Goal: Task Accomplishment & Management: Use online tool/utility

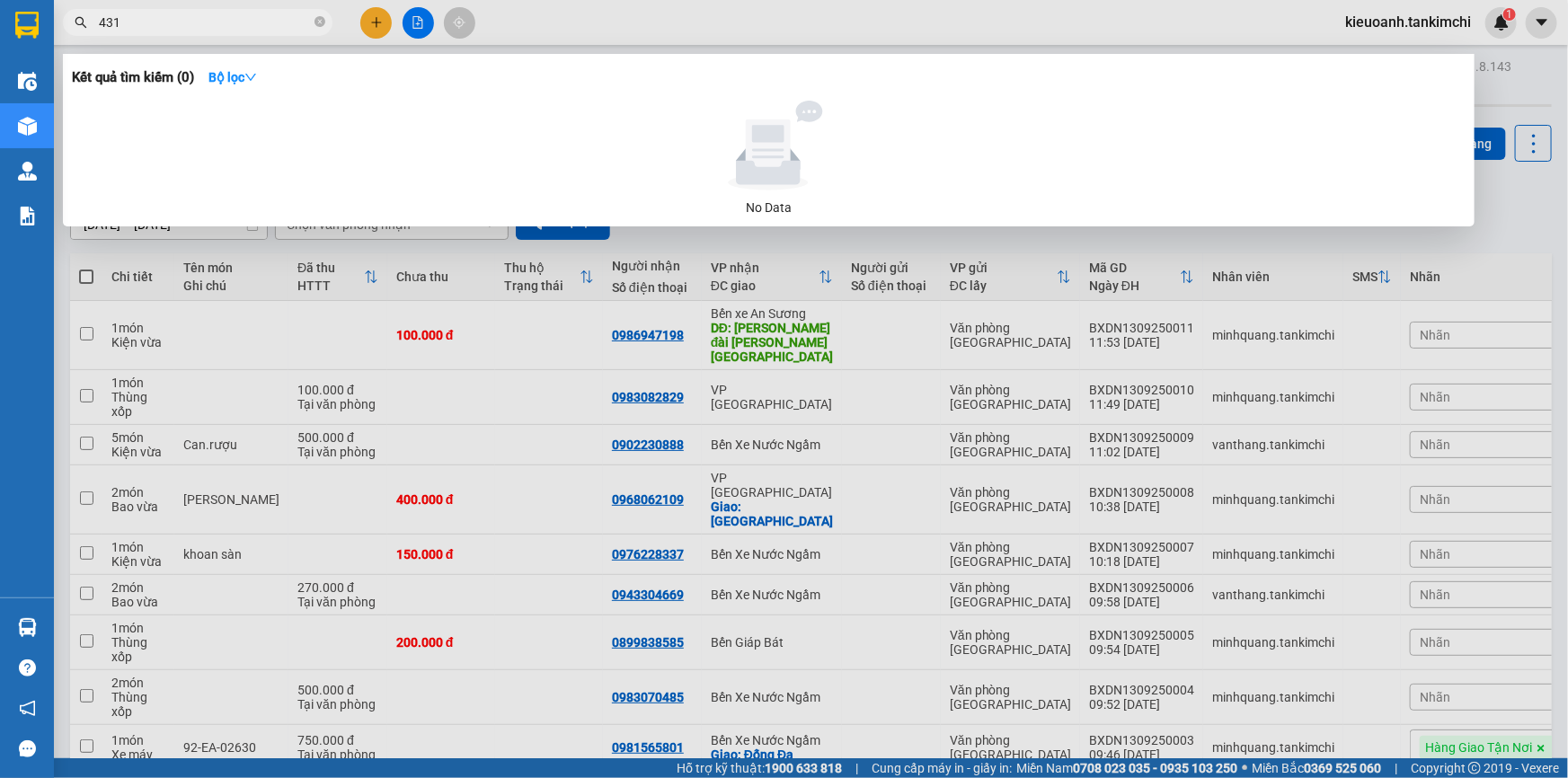
type input "4318"
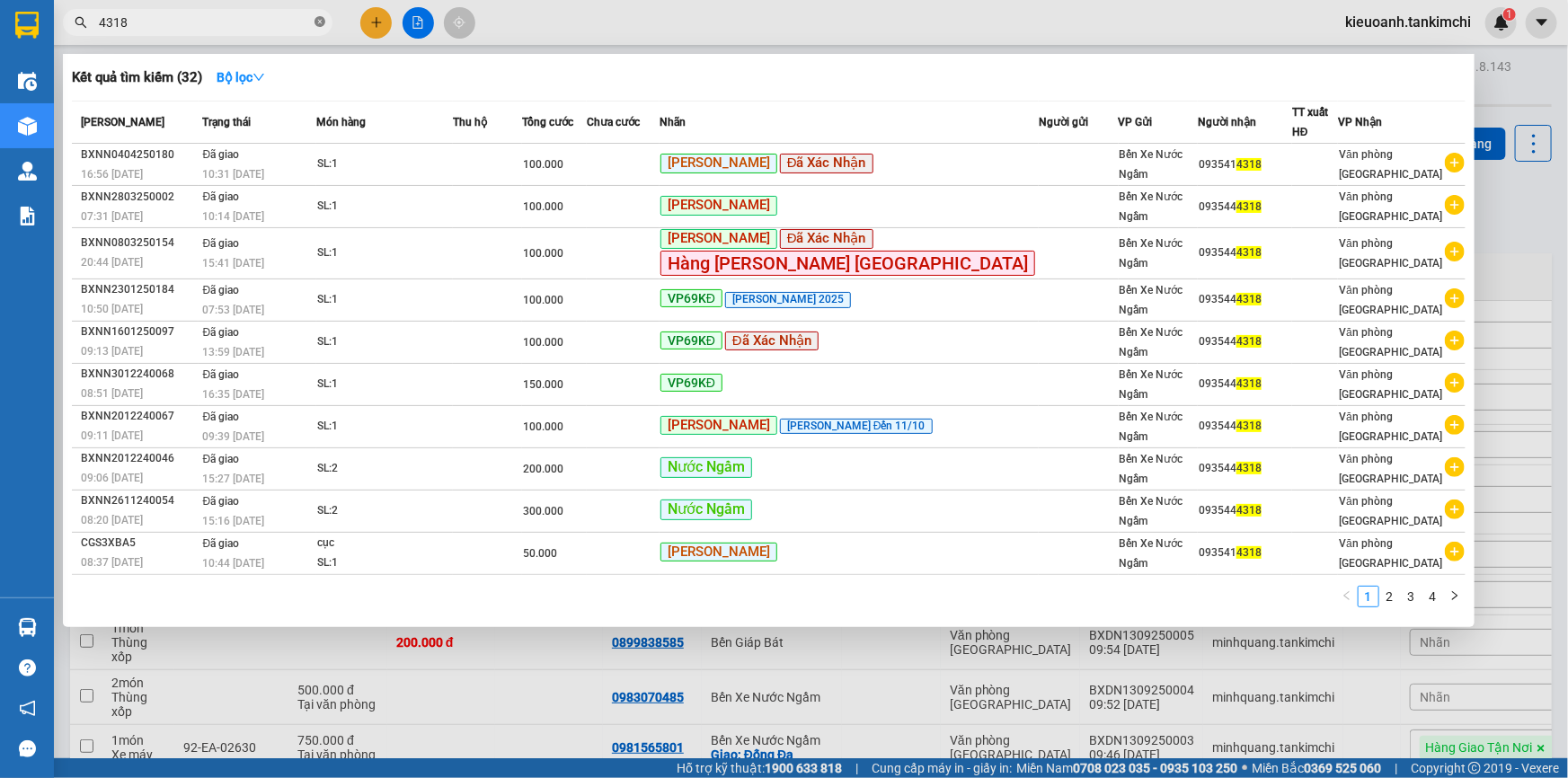
click at [320, 22] on icon "close-circle" at bounding box center [319, 21] width 11 height 11
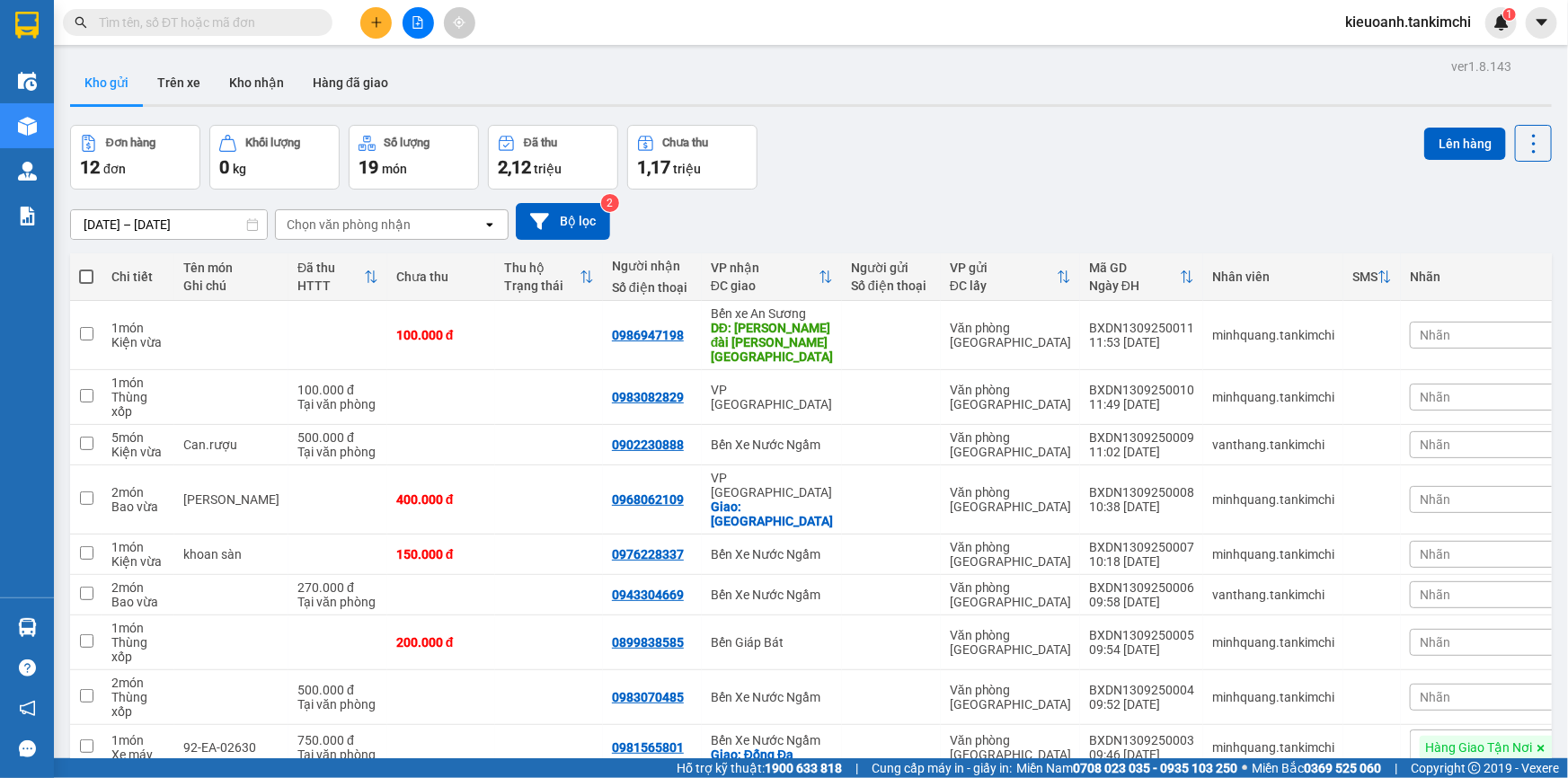
click at [281, 29] on input "text" at bounding box center [205, 22] width 212 height 20
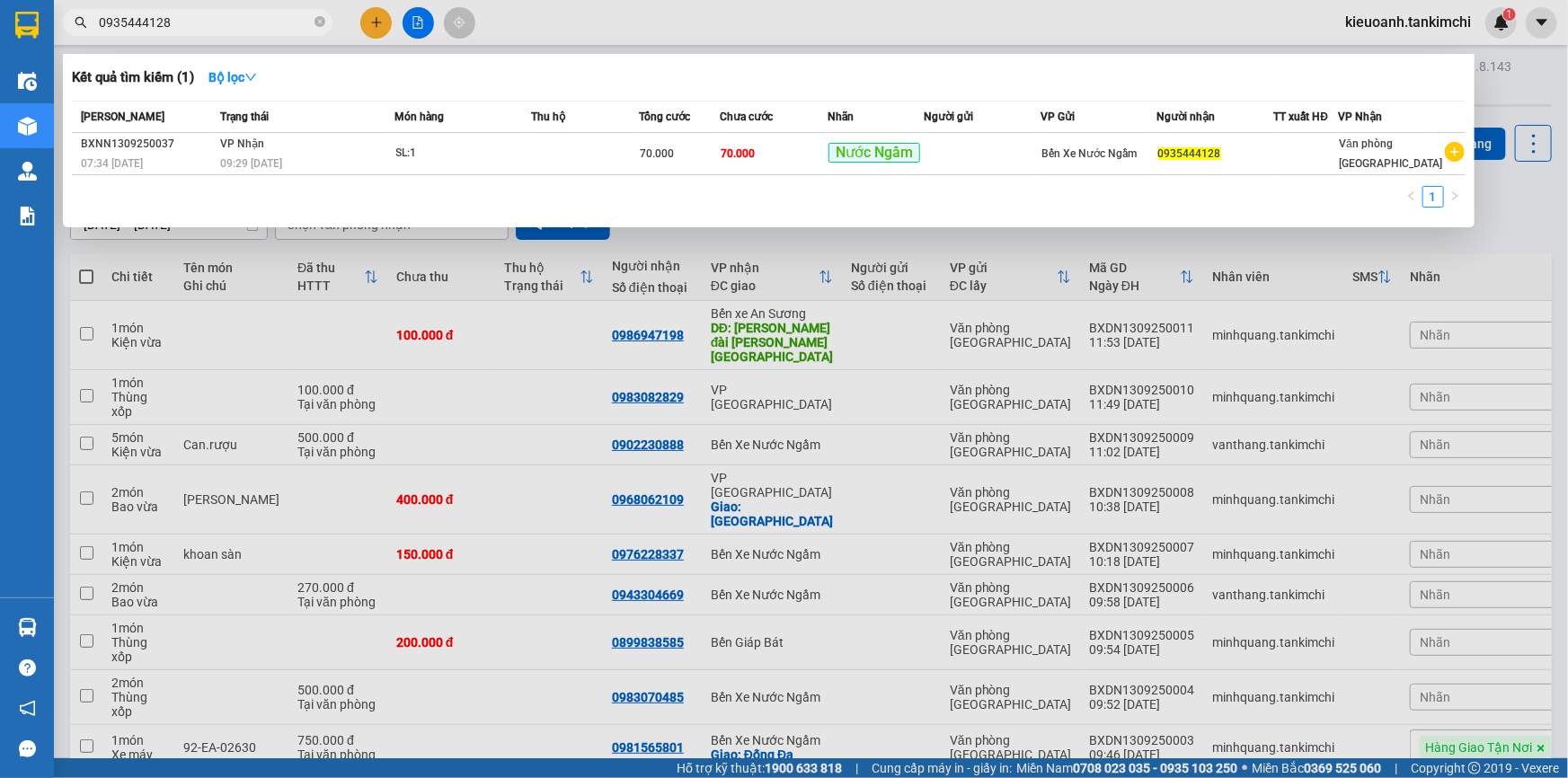
click at [240, 26] on input "0935444128" at bounding box center [205, 22] width 212 height 20
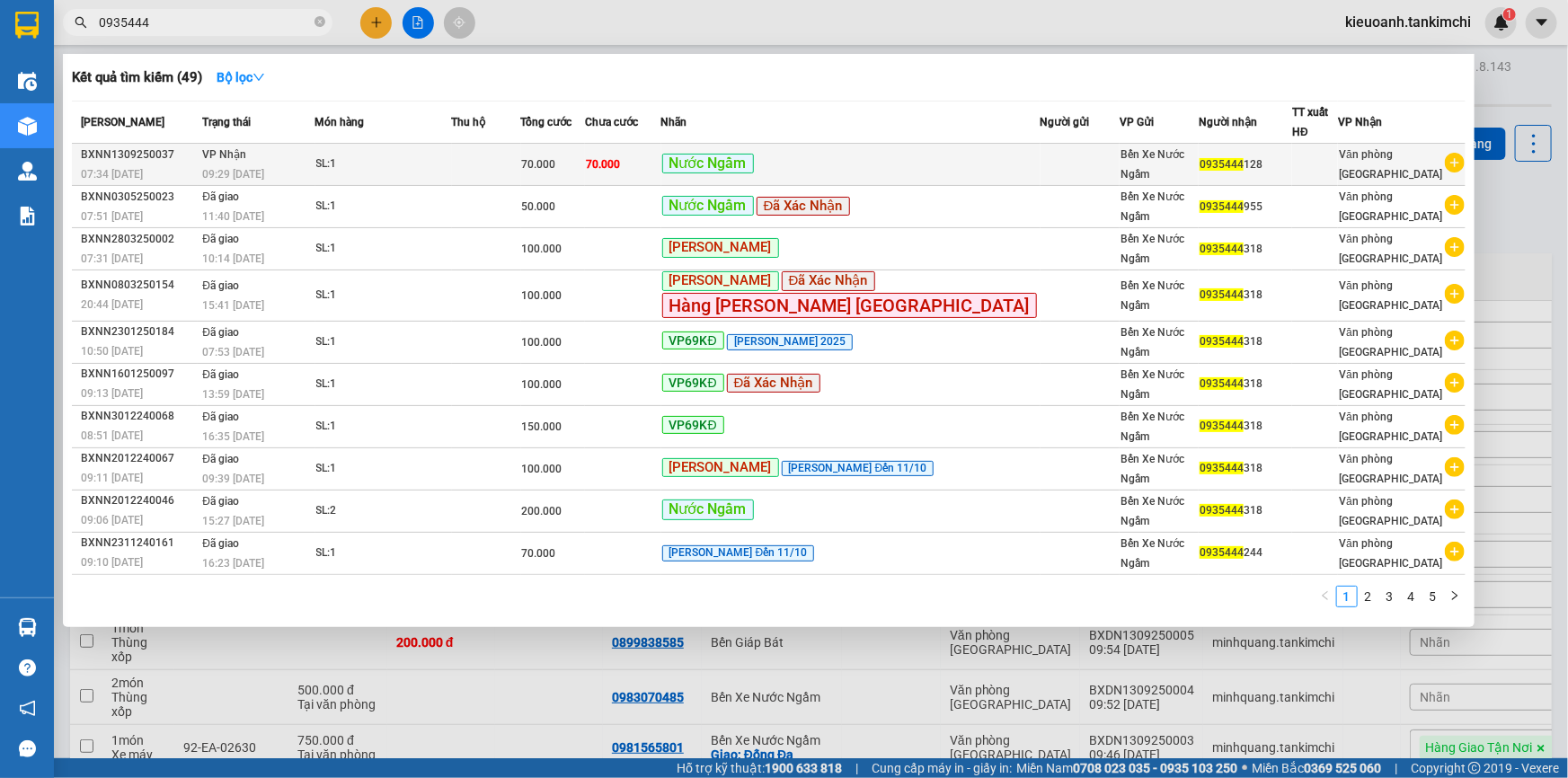
type input "0935444"
click at [314, 148] on td "[PERSON_NAME] 09:29 [DATE]" at bounding box center [255, 165] width 117 height 42
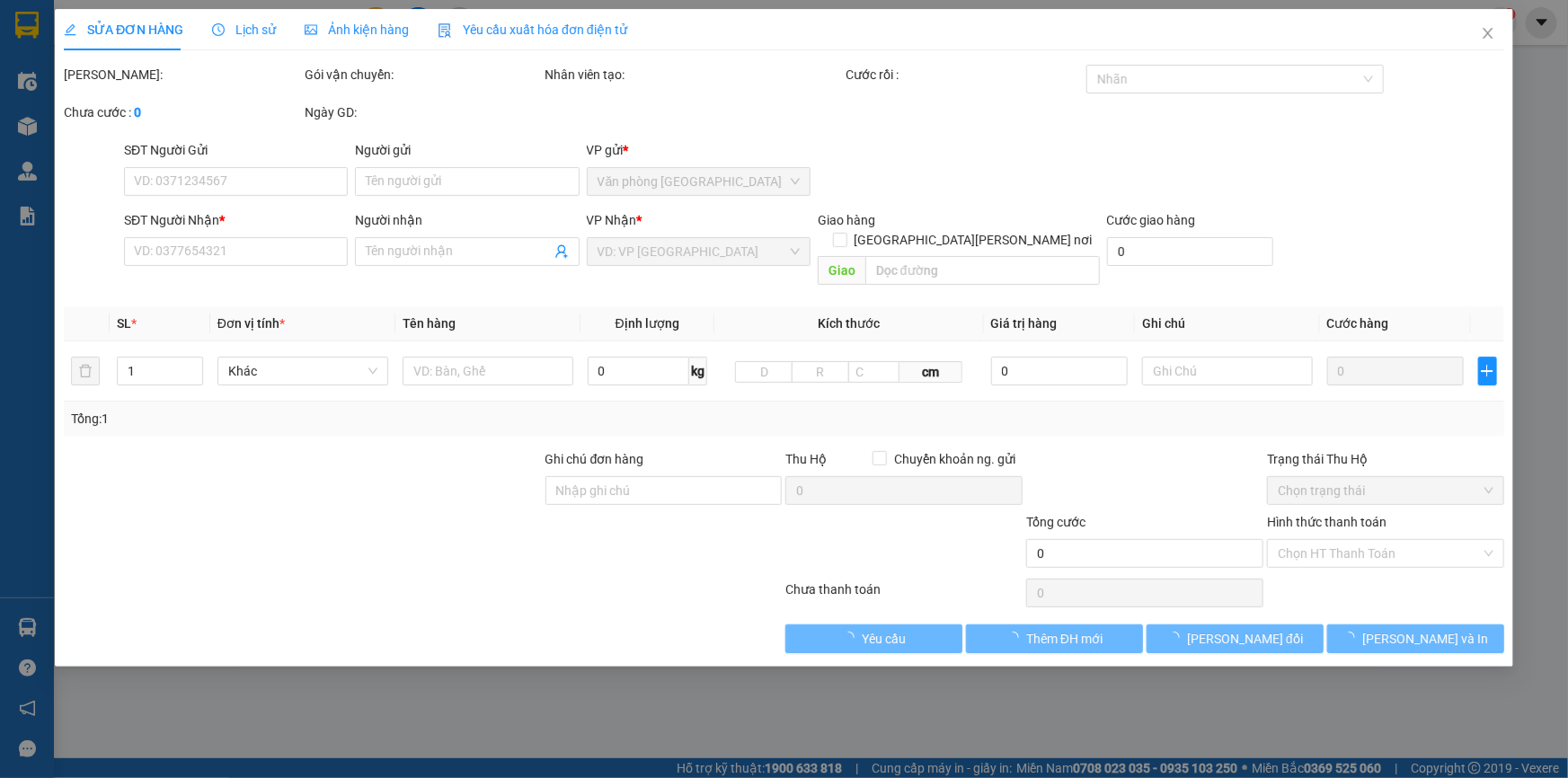
click at [230, 22] on span "Lịch sử" at bounding box center [244, 29] width 64 height 14
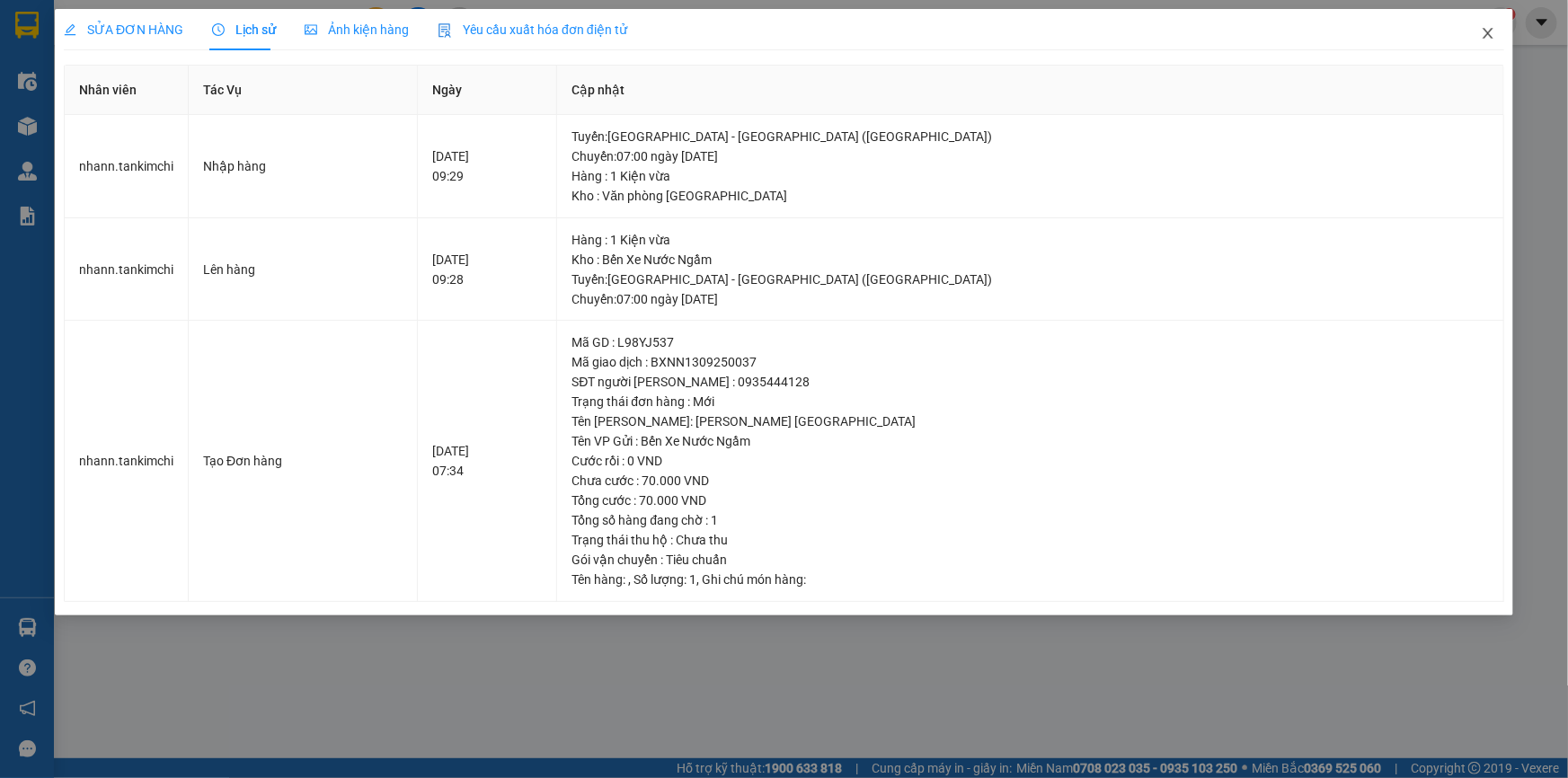
click at [1483, 37] on icon "close" at bounding box center [1488, 33] width 14 height 14
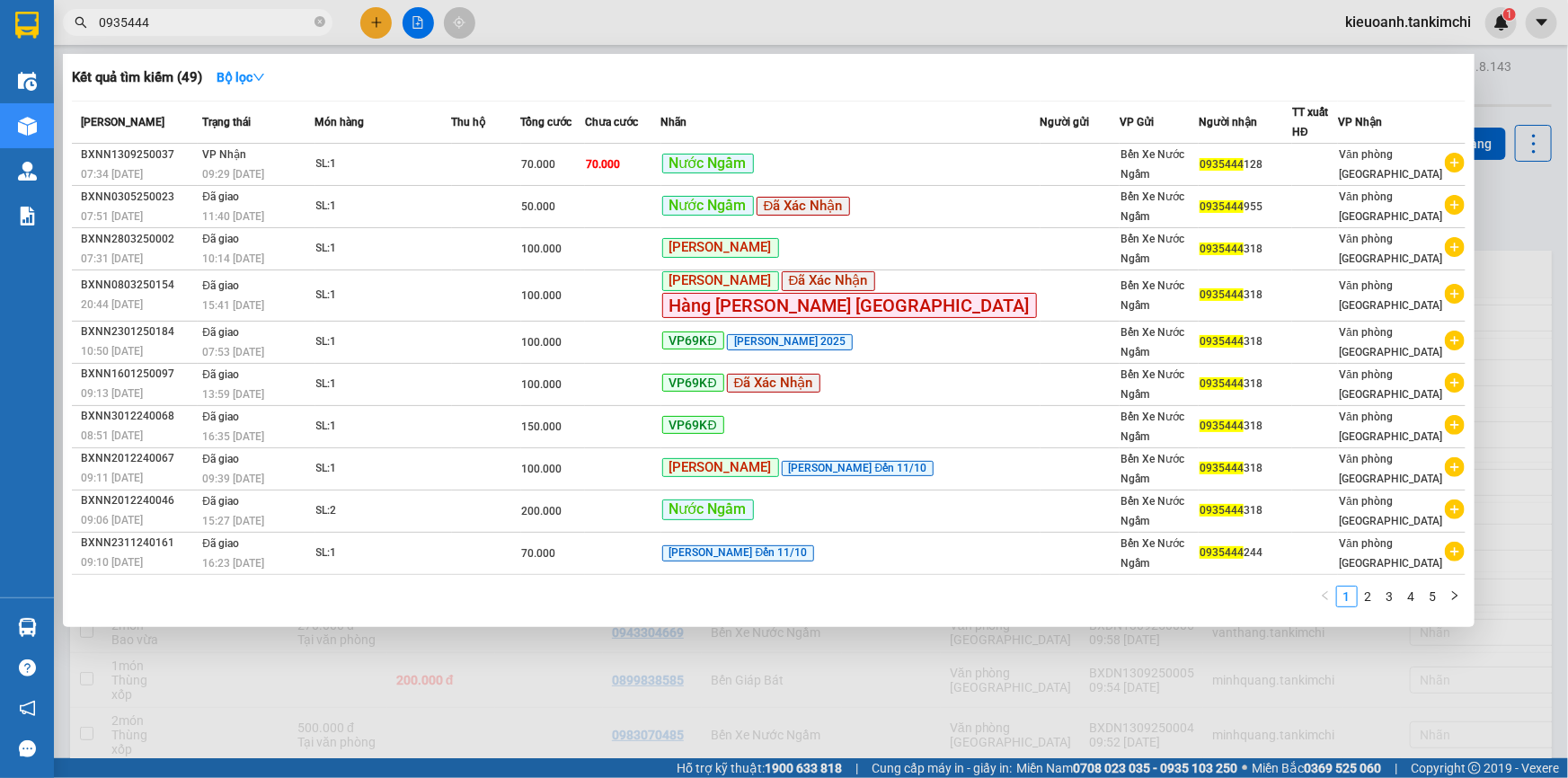
click at [176, 19] on input "0935444" at bounding box center [205, 22] width 212 height 20
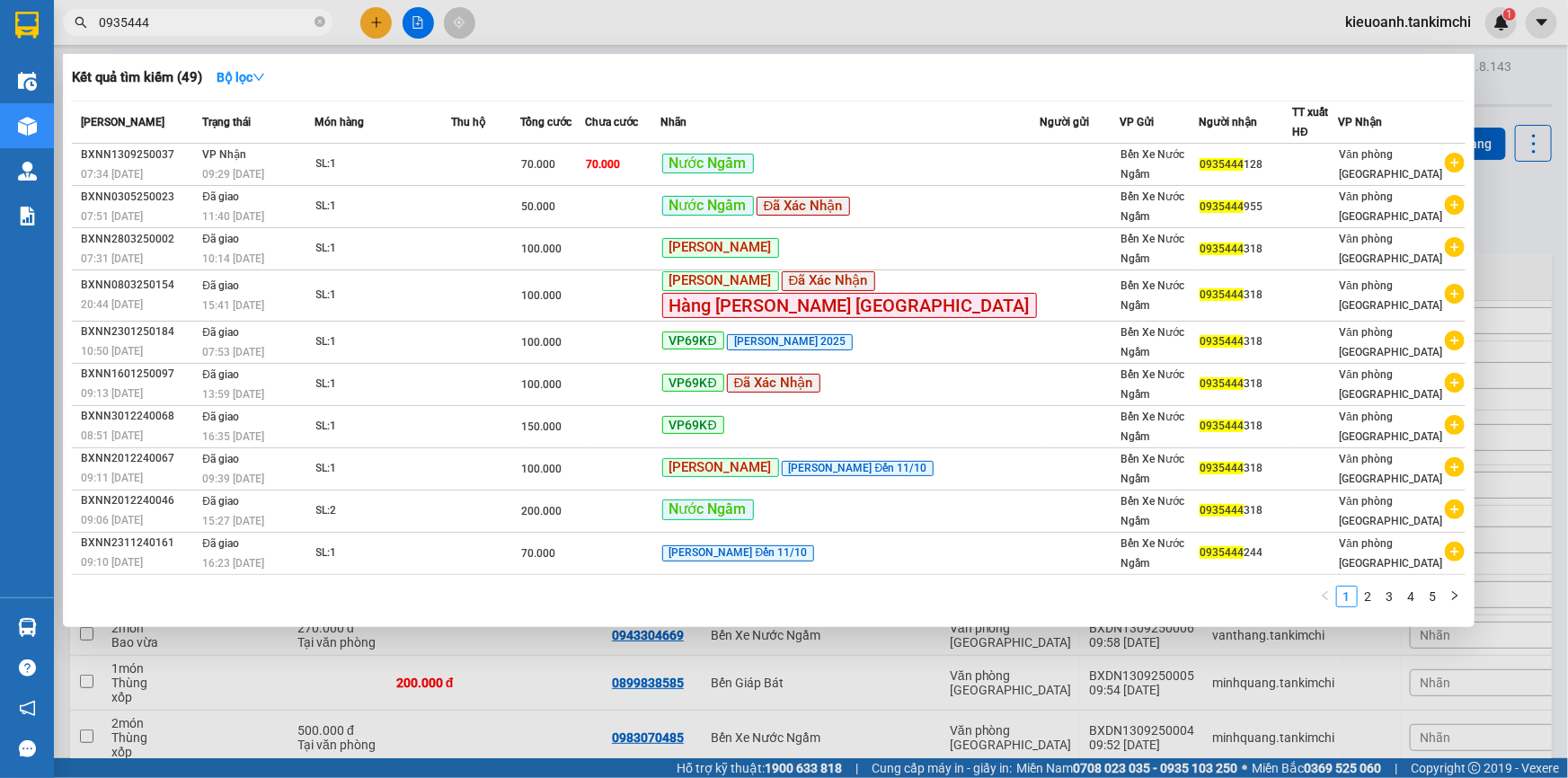
click at [176, 19] on input "0935444" at bounding box center [205, 22] width 212 height 20
click at [592, 13] on div at bounding box center [784, 389] width 1568 height 778
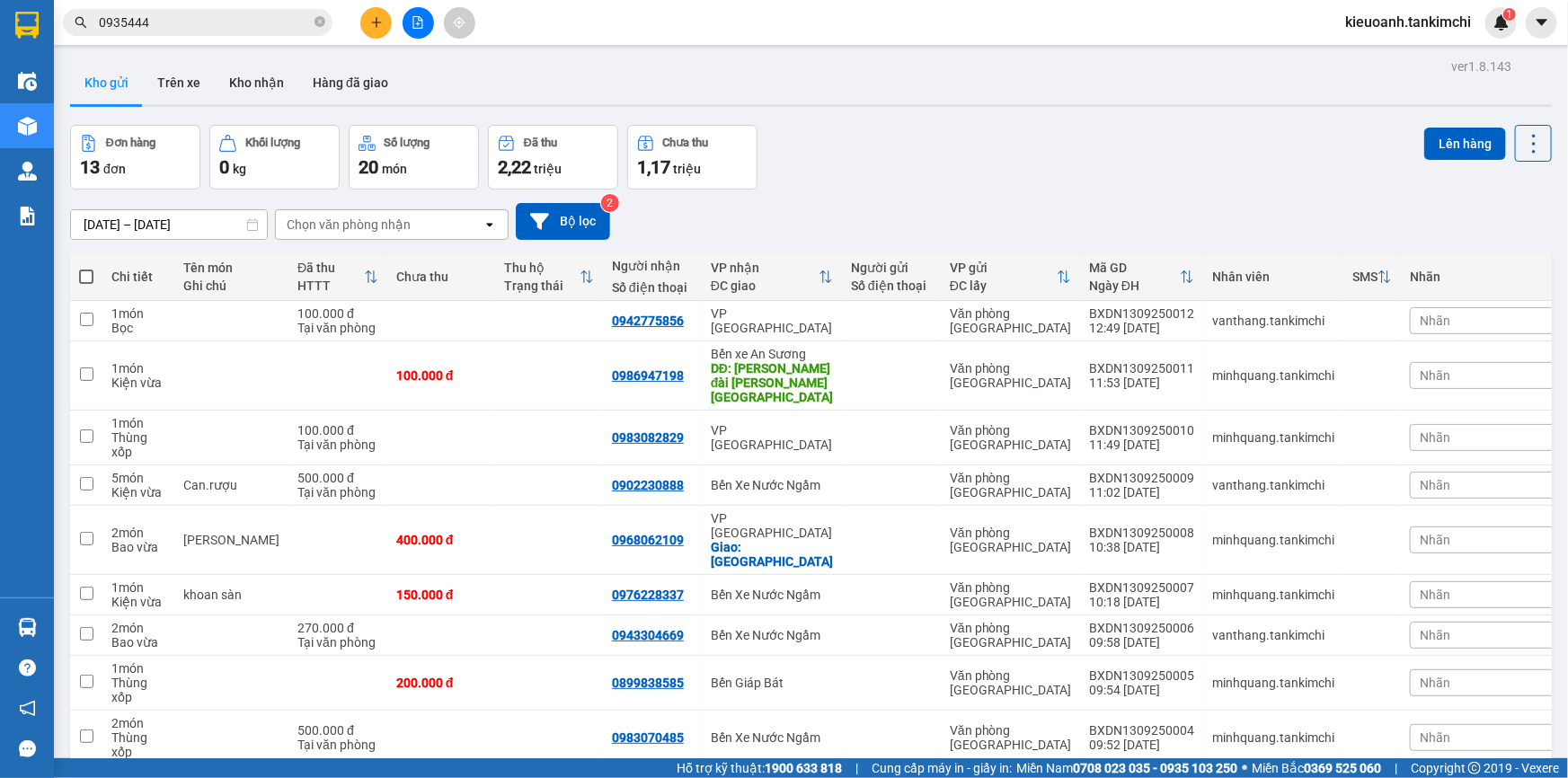
click at [215, 33] on span "0935444" at bounding box center [198, 22] width 270 height 27
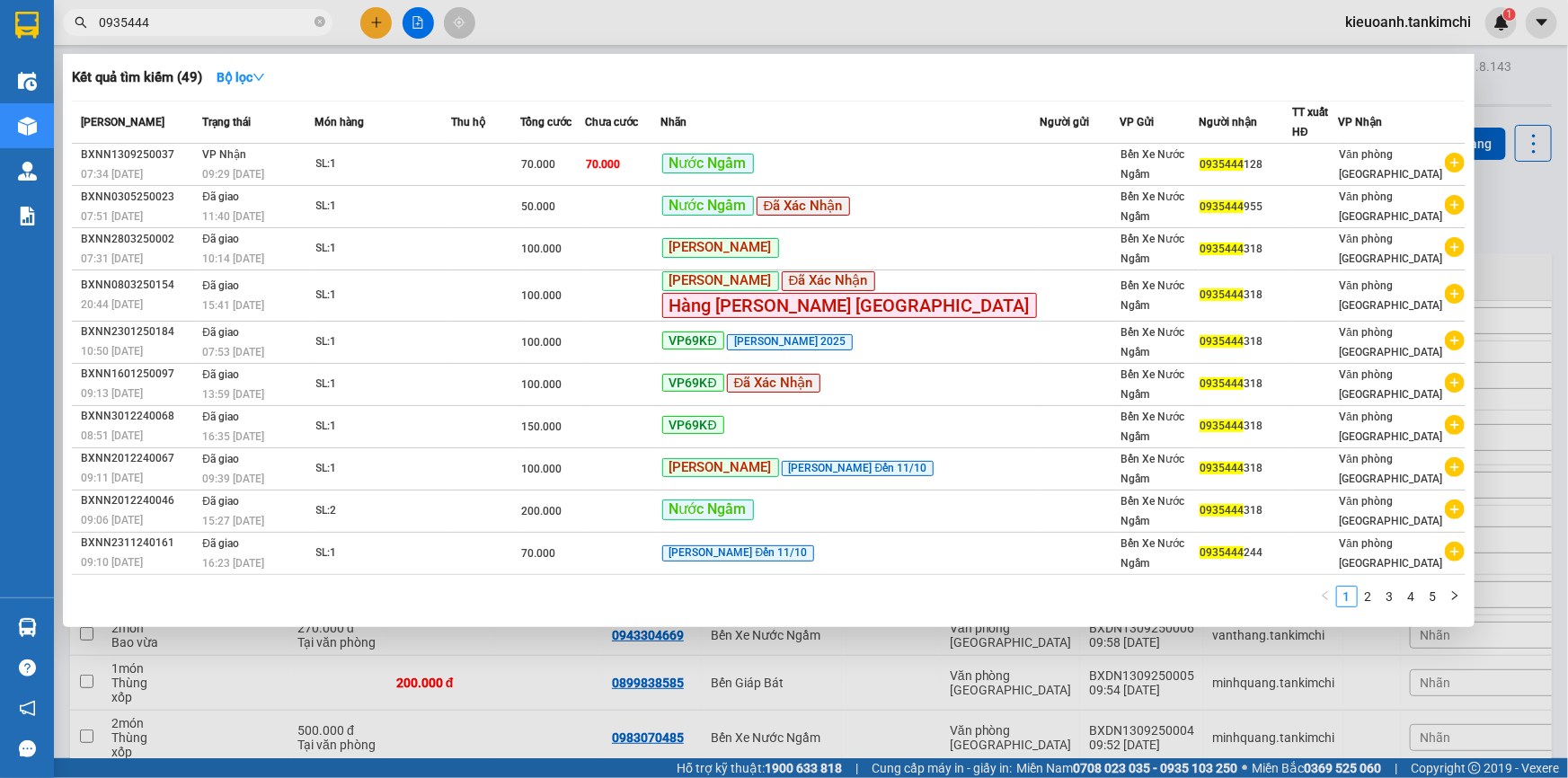
click at [197, 19] on input "0935444" at bounding box center [205, 22] width 212 height 20
click at [317, 23] on icon "close-circle" at bounding box center [319, 21] width 11 height 11
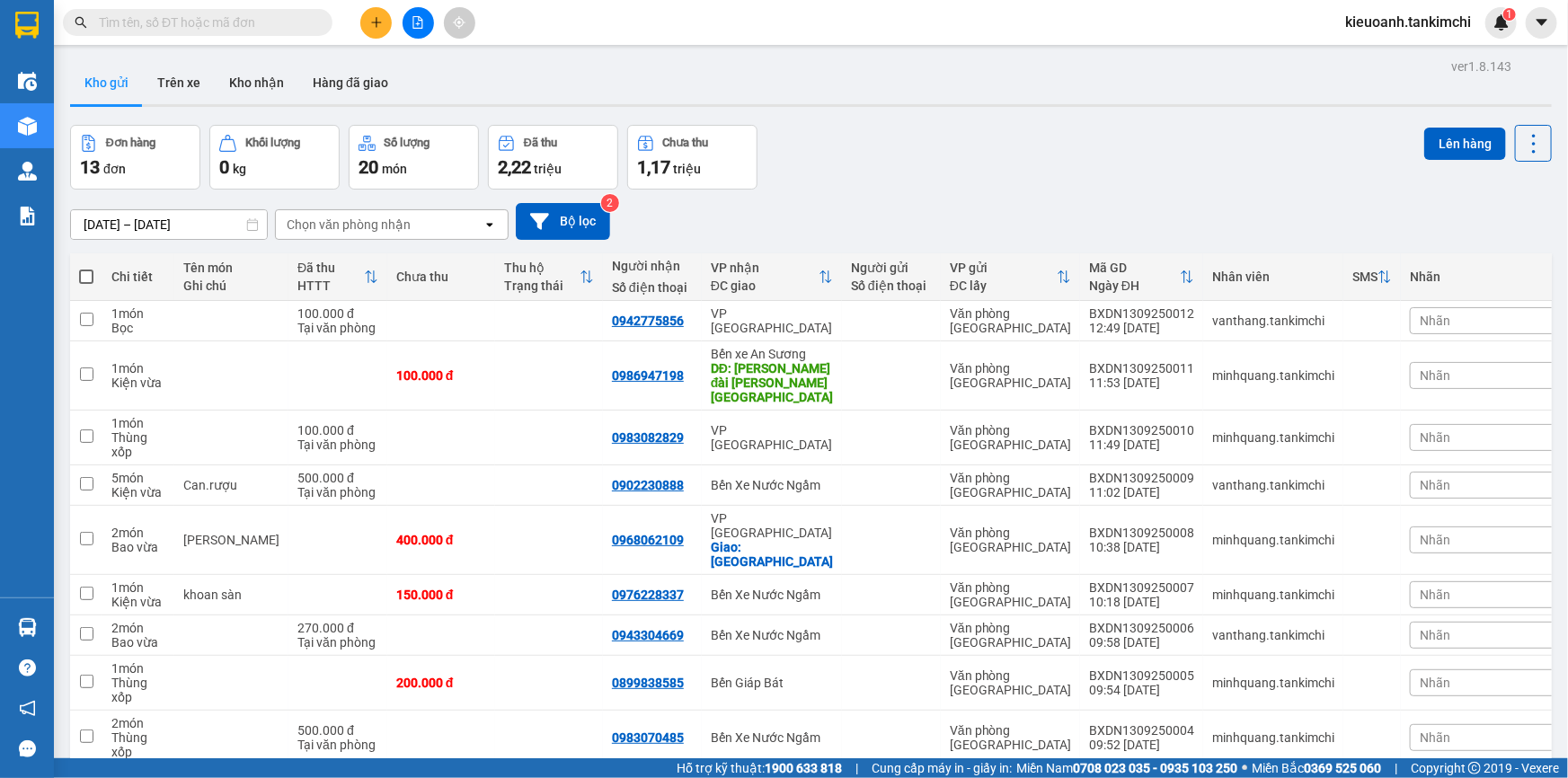
click at [289, 24] on input "text" at bounding box center [205, 22] width 212 height 20
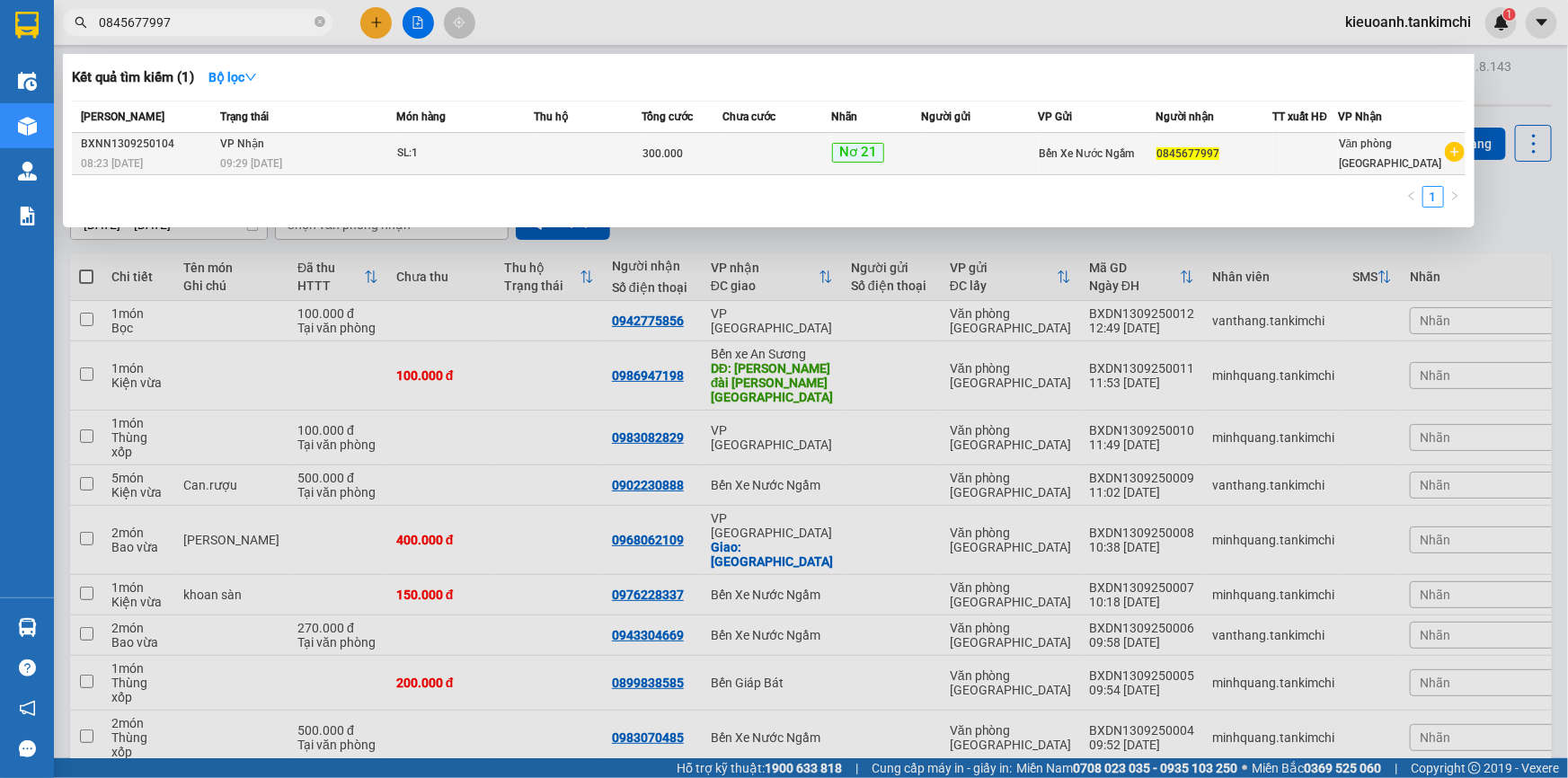
type input "0845677997"
click at [405, 159] on div "SL: 1" at bounding box center [465, 153] width 135 height 20
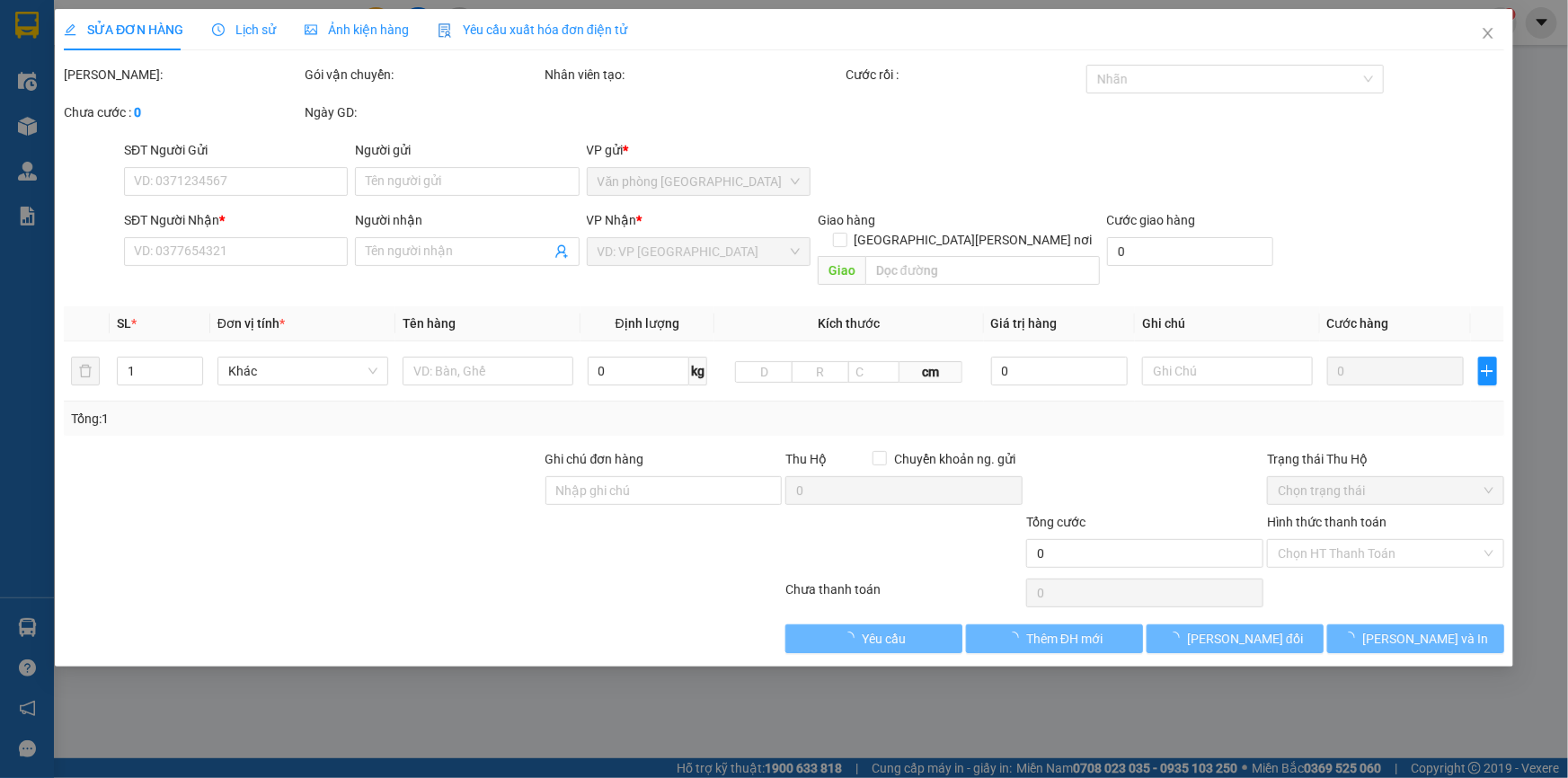
type input "0845677997"
type input "300.000"
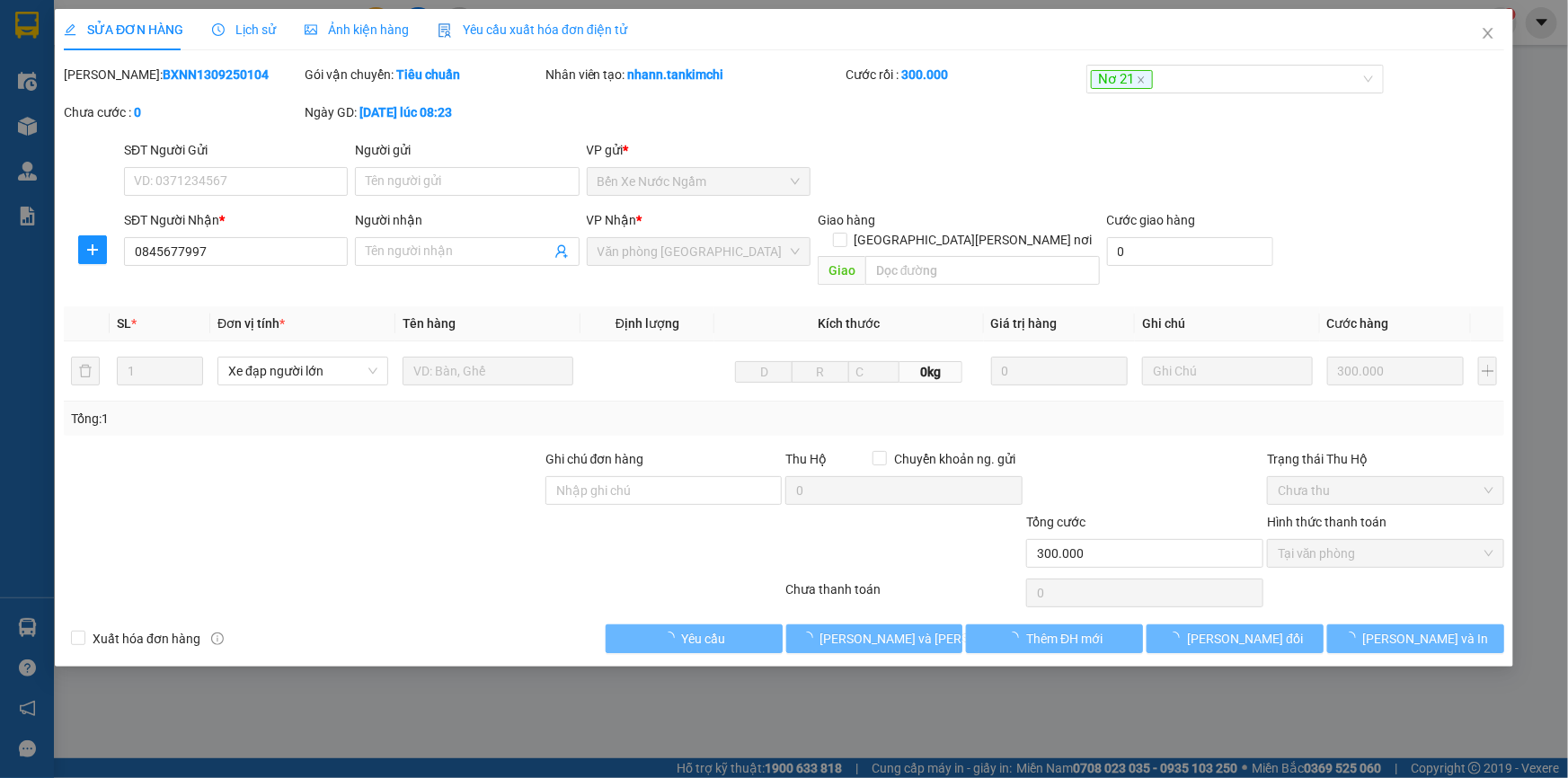
click at [258, 35] on span "Lịch sử" at bounding box center [244, 29] width 64 height 14
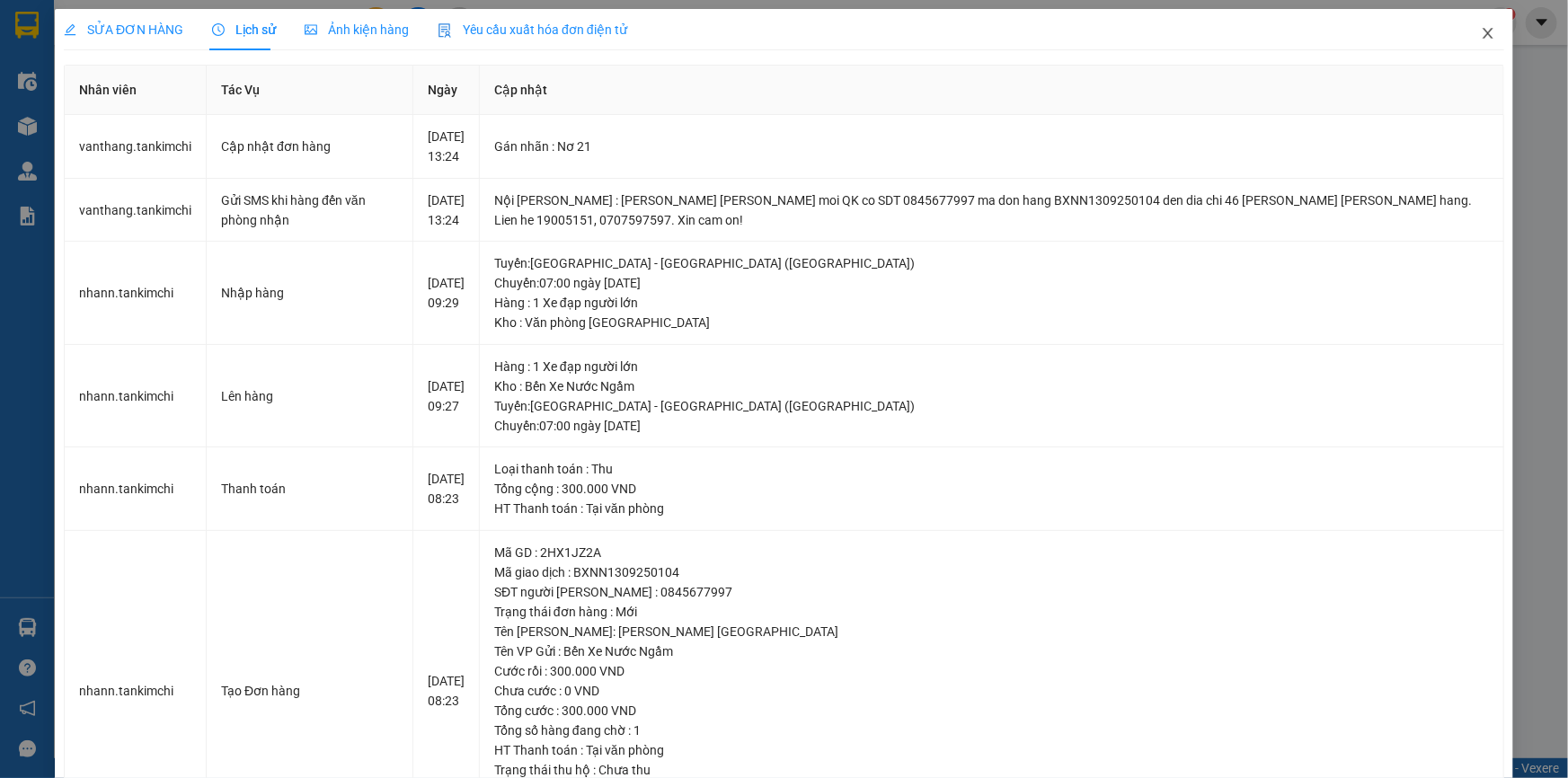
click at [1481, 33] on icon "close" at bounding box center [1488, 33] width 14 height 14
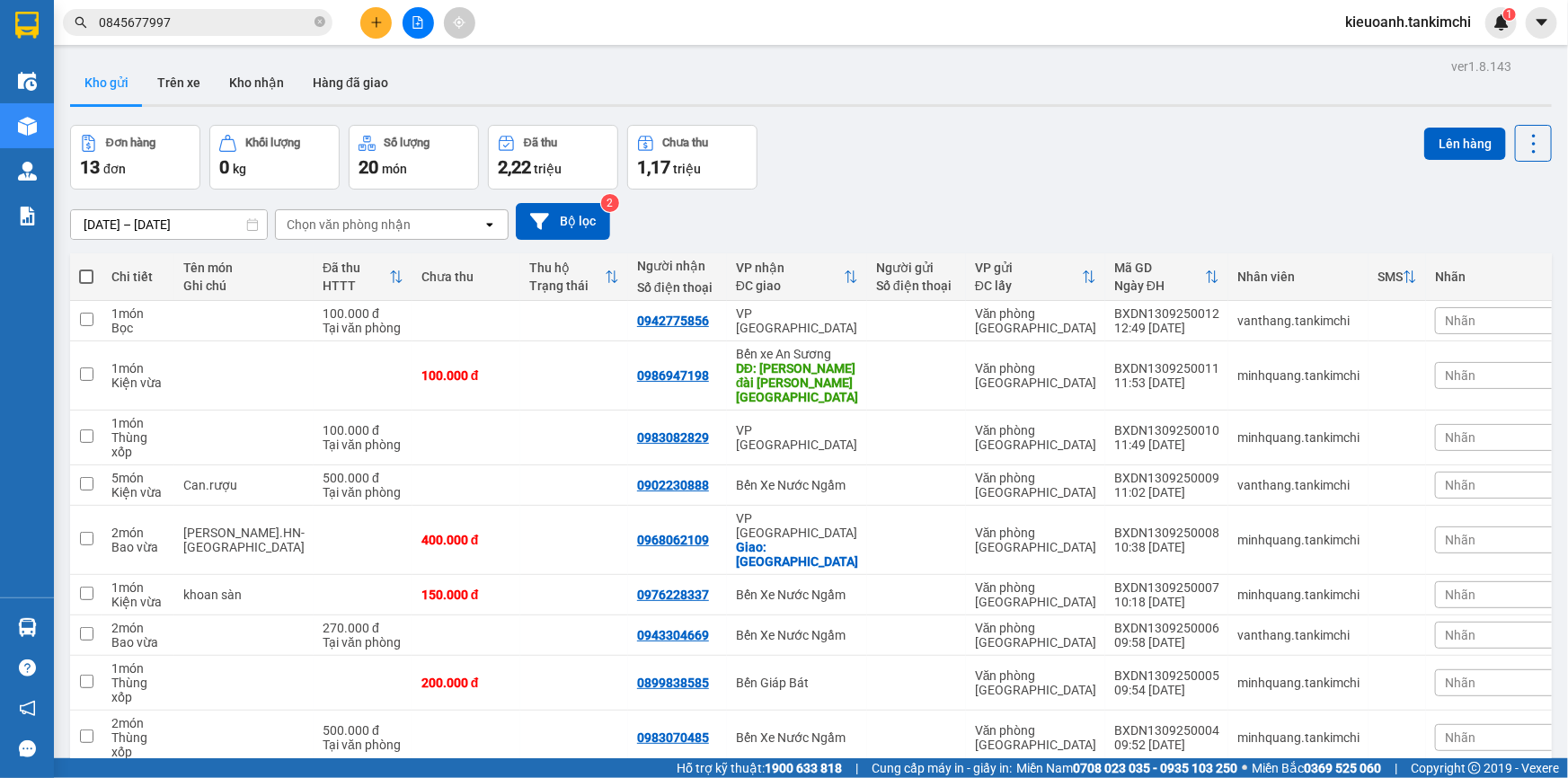
click at [244, 14] on input "0845677997" at bounding box center [205, 22] width 212 height 20
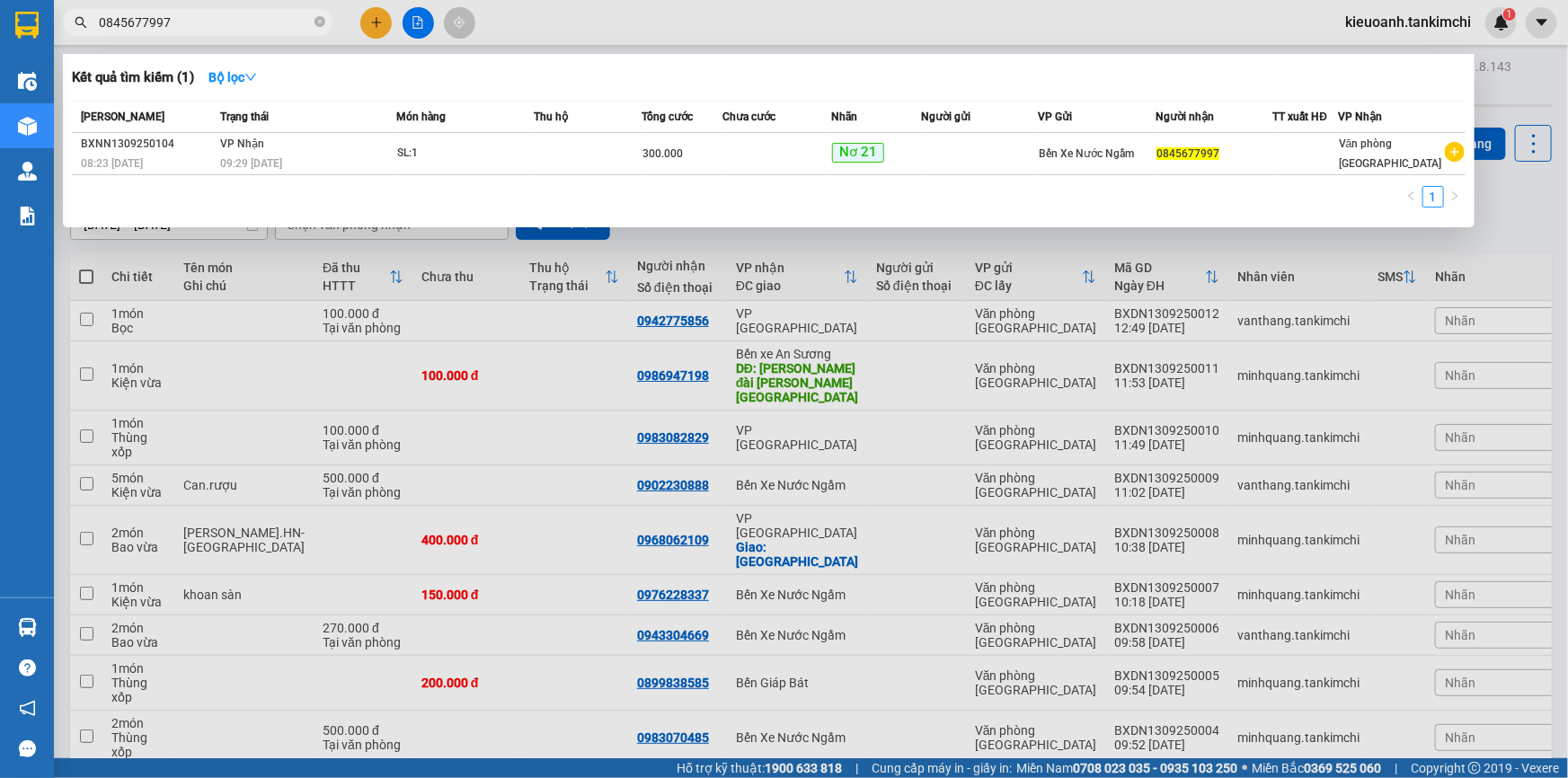
click at [244, 14] on input "0845677997" at bounding box center [205, 22] width 212 height 20
type input "0"
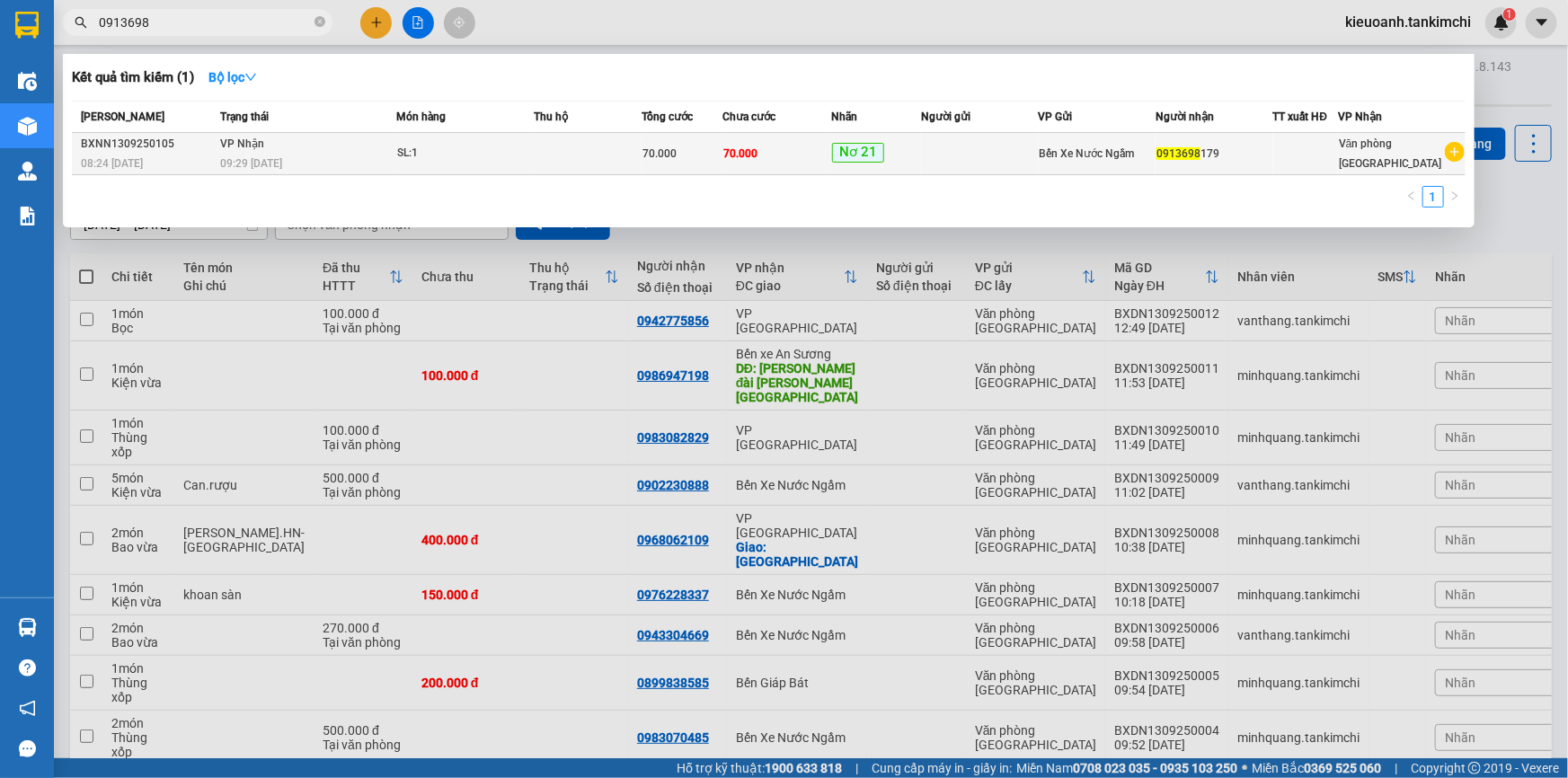
type input "0913698"
click at [320, 150] on td "[PERSON_NAME] 09:29 [DATE]" at bounding box center [306, 154] width 180 height 42
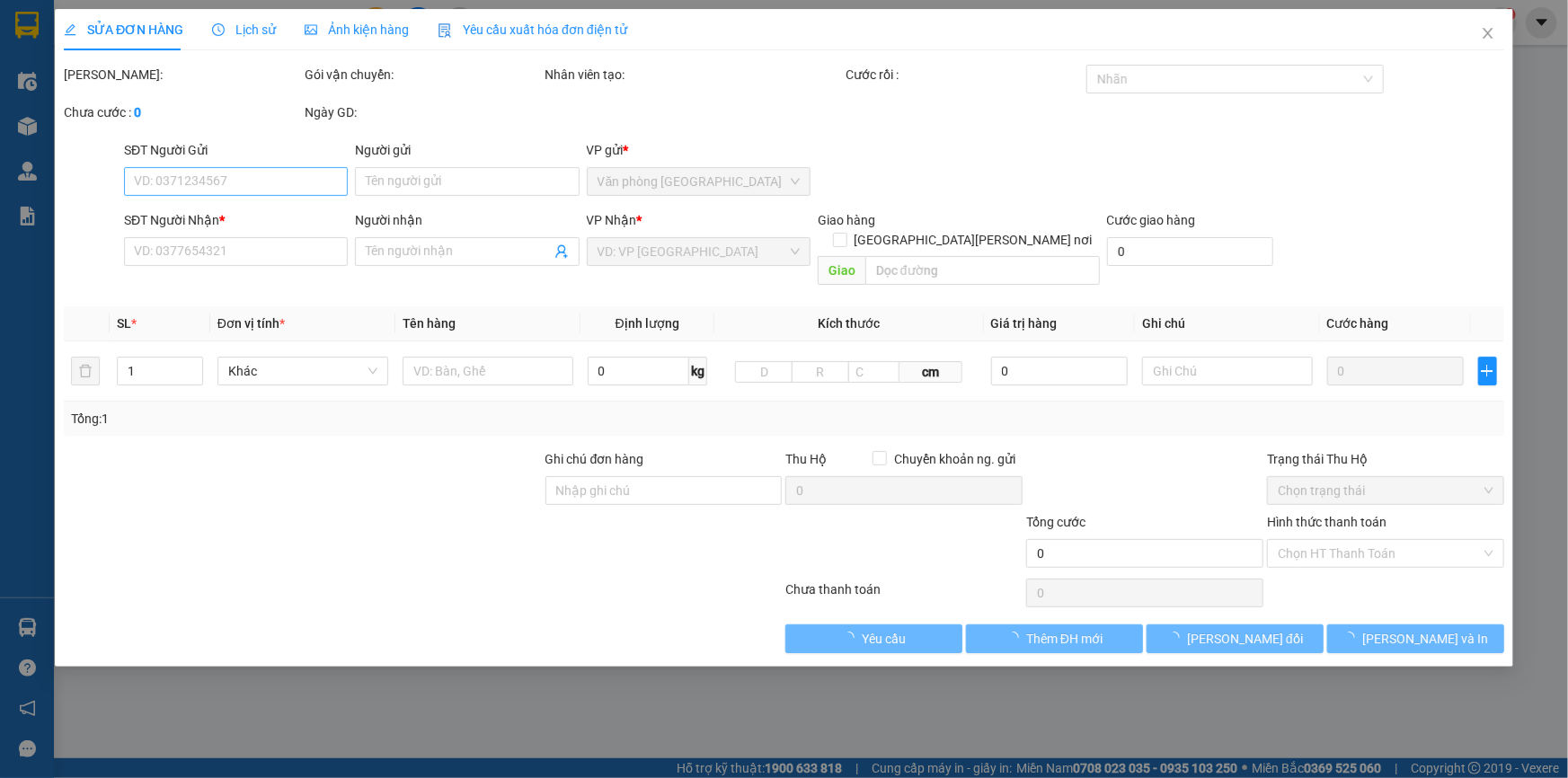
type input "0913698179"
type input "70.000"
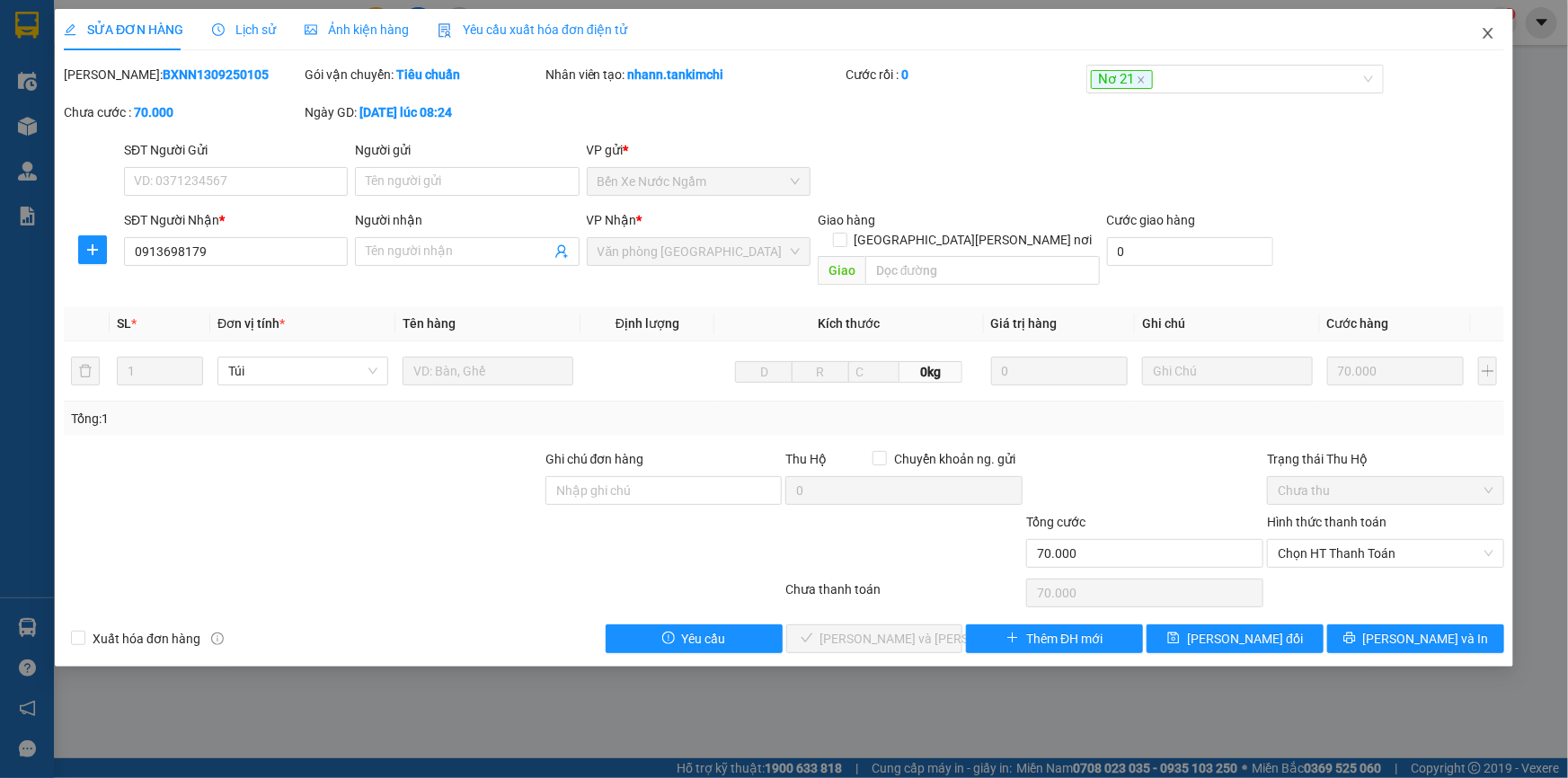
click at [1488, 39] on icon "close" at bounding box center [1488, 33] width 14 height 14
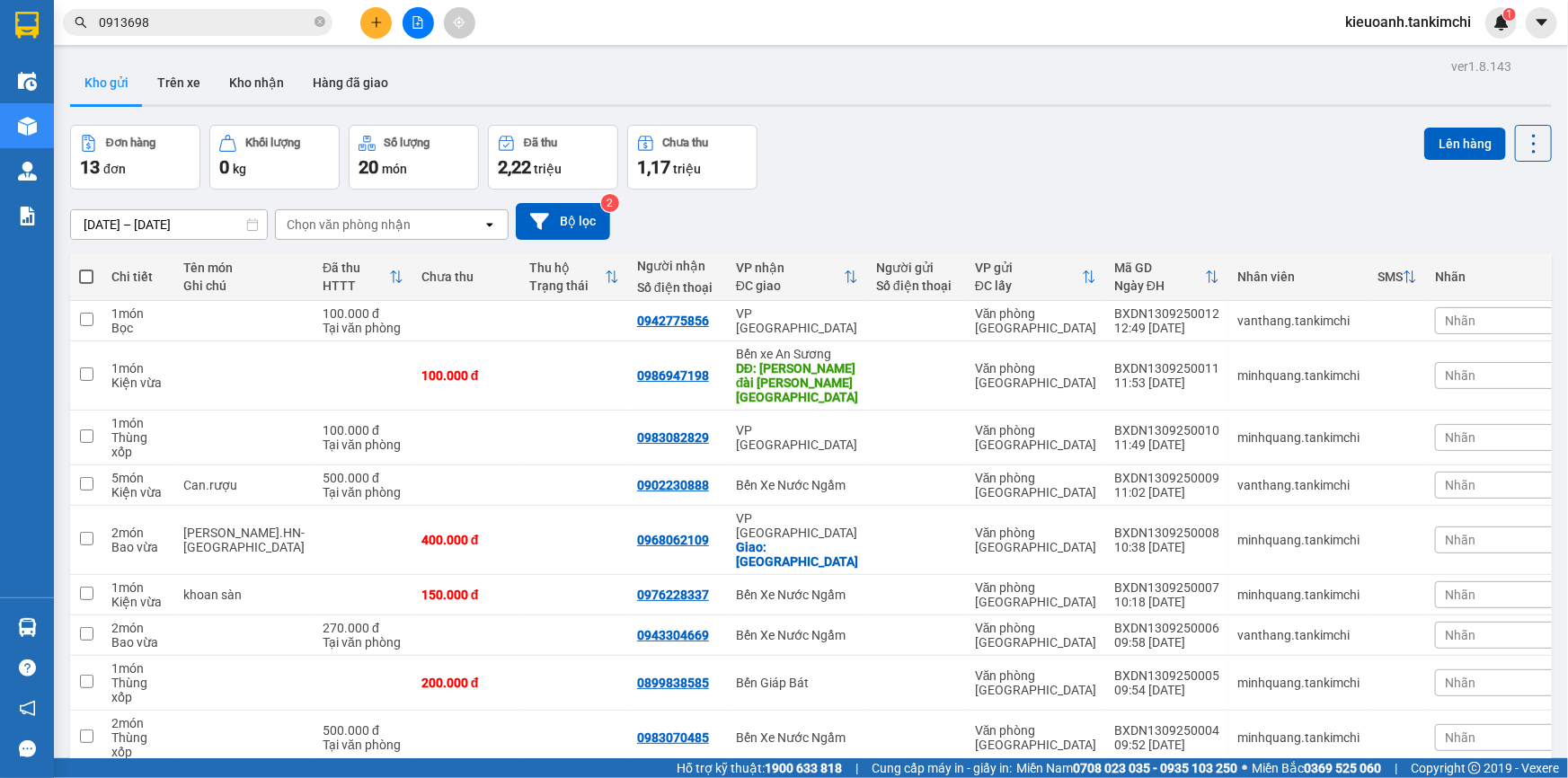
click at [173, 21] on input "0913698" at bounding box center [205, 22] width 212 height 20
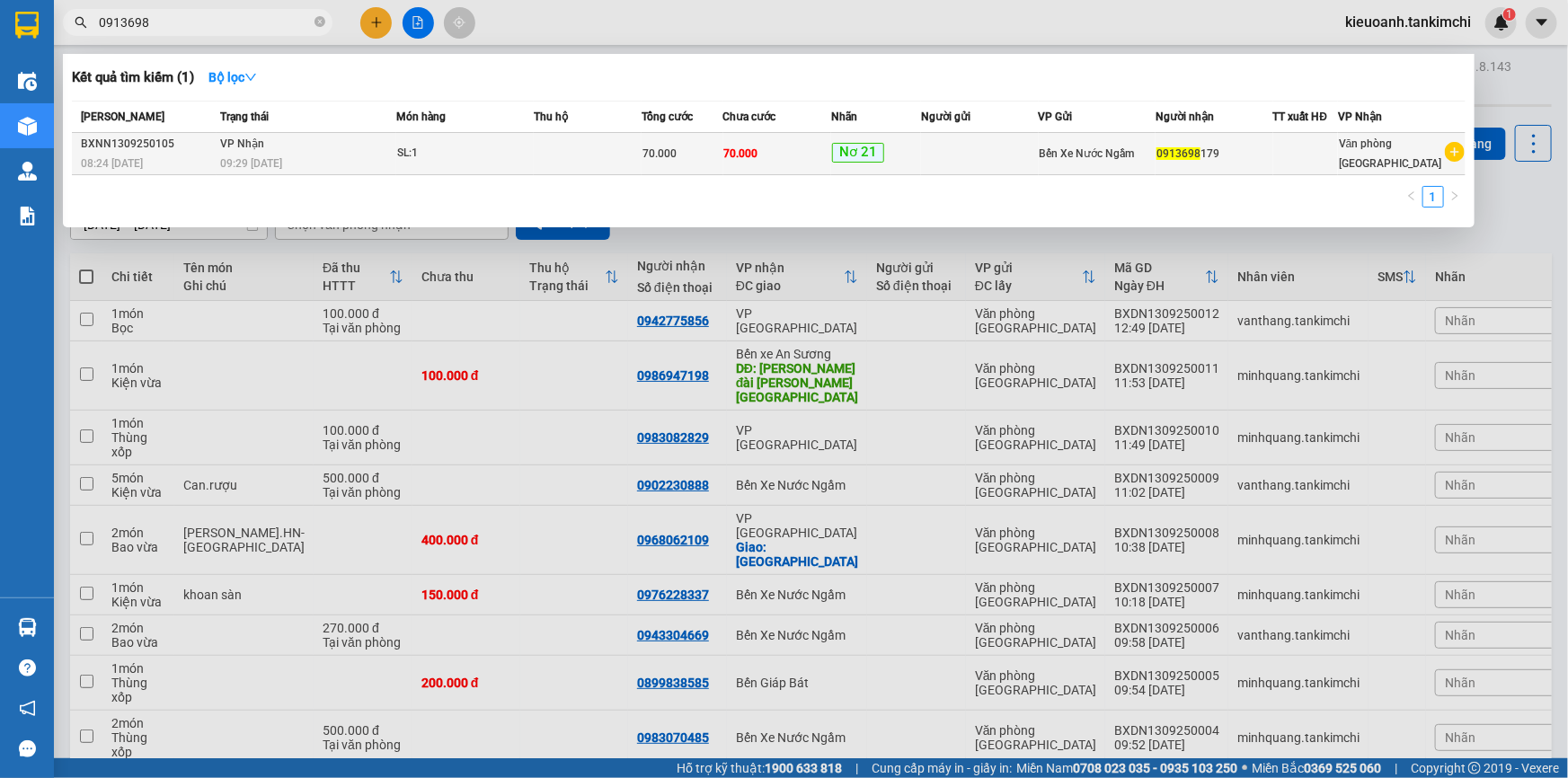
click at [403, 144] on div "SL: 1" at bounding box center [465, 153] width 135 height 20
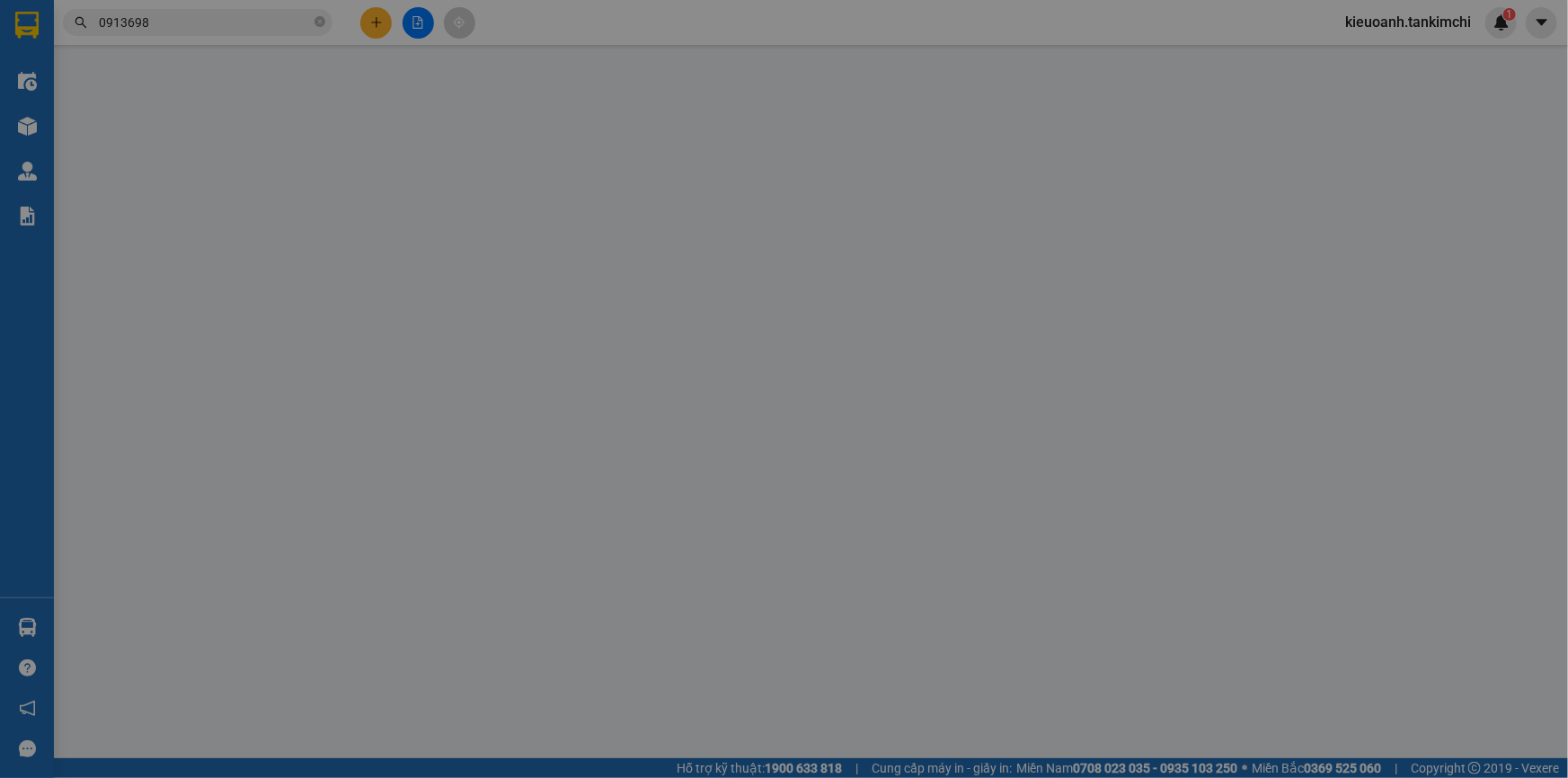
type input "0913698179"
type input "70.000"
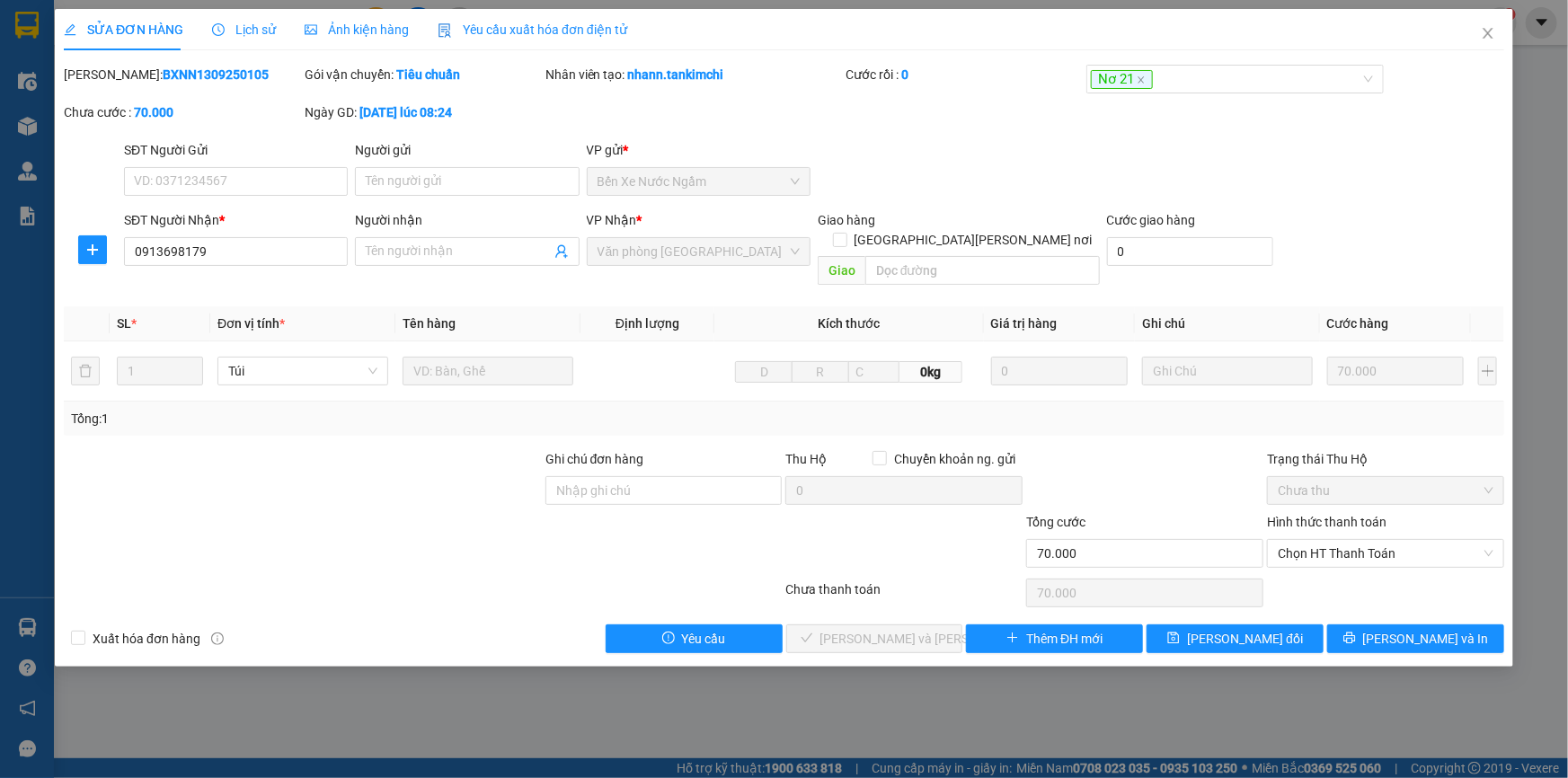
click at [278, 29] on div "SỬA ĐƠN HÀNG Lịch sử Ảnh kiện hàng Yêu cầu xuất hóa đơn điện tử" at bounding box center [345, 29] width 564 height 41
click at [264, 36] on span "Lịch sử" at bounding box center [244, 29] width 64 height 14
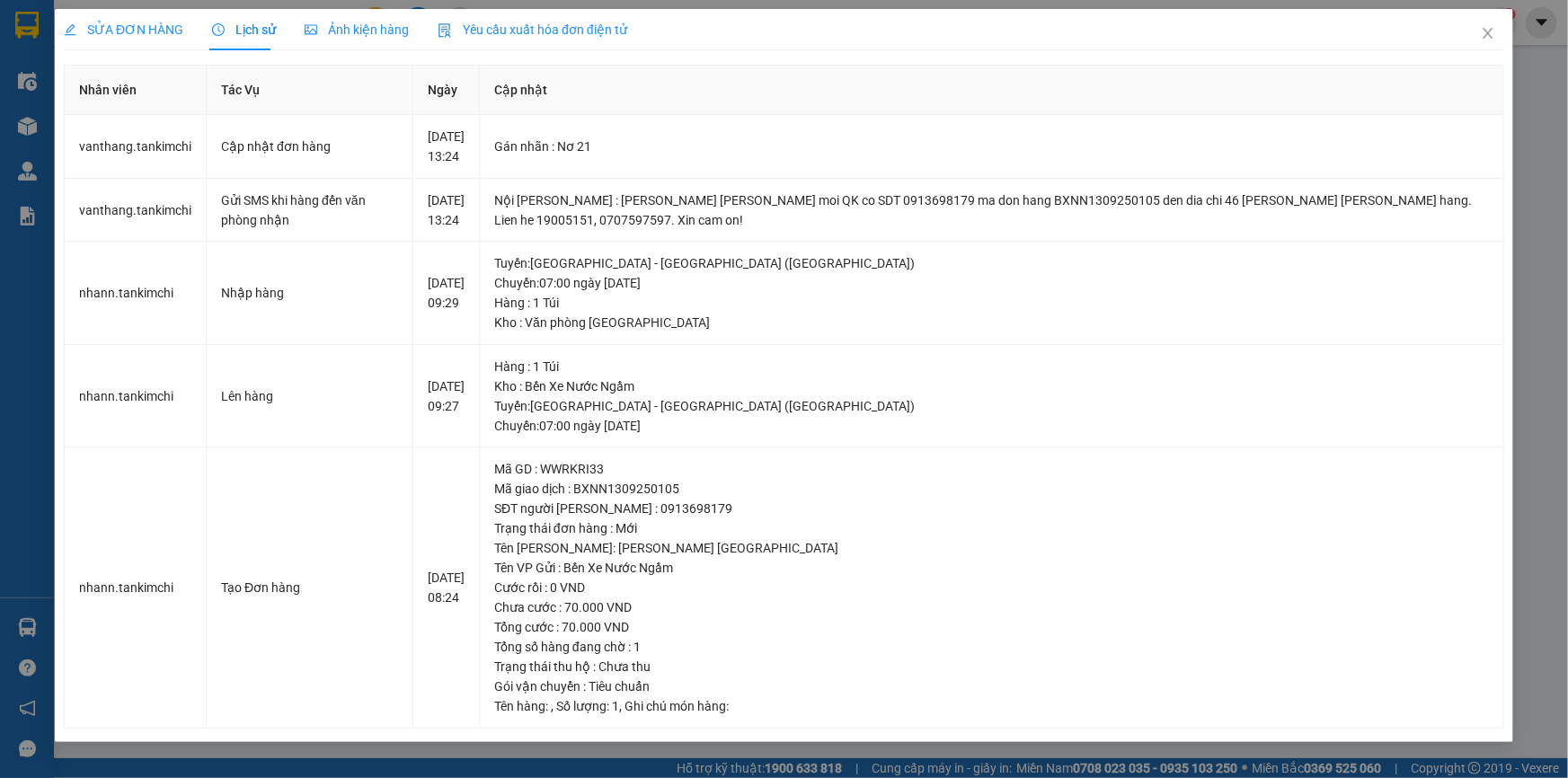
click at [359, 23] on span "Ảnh kiện hàng" at bounding box center [357, 29] width 104 height 14
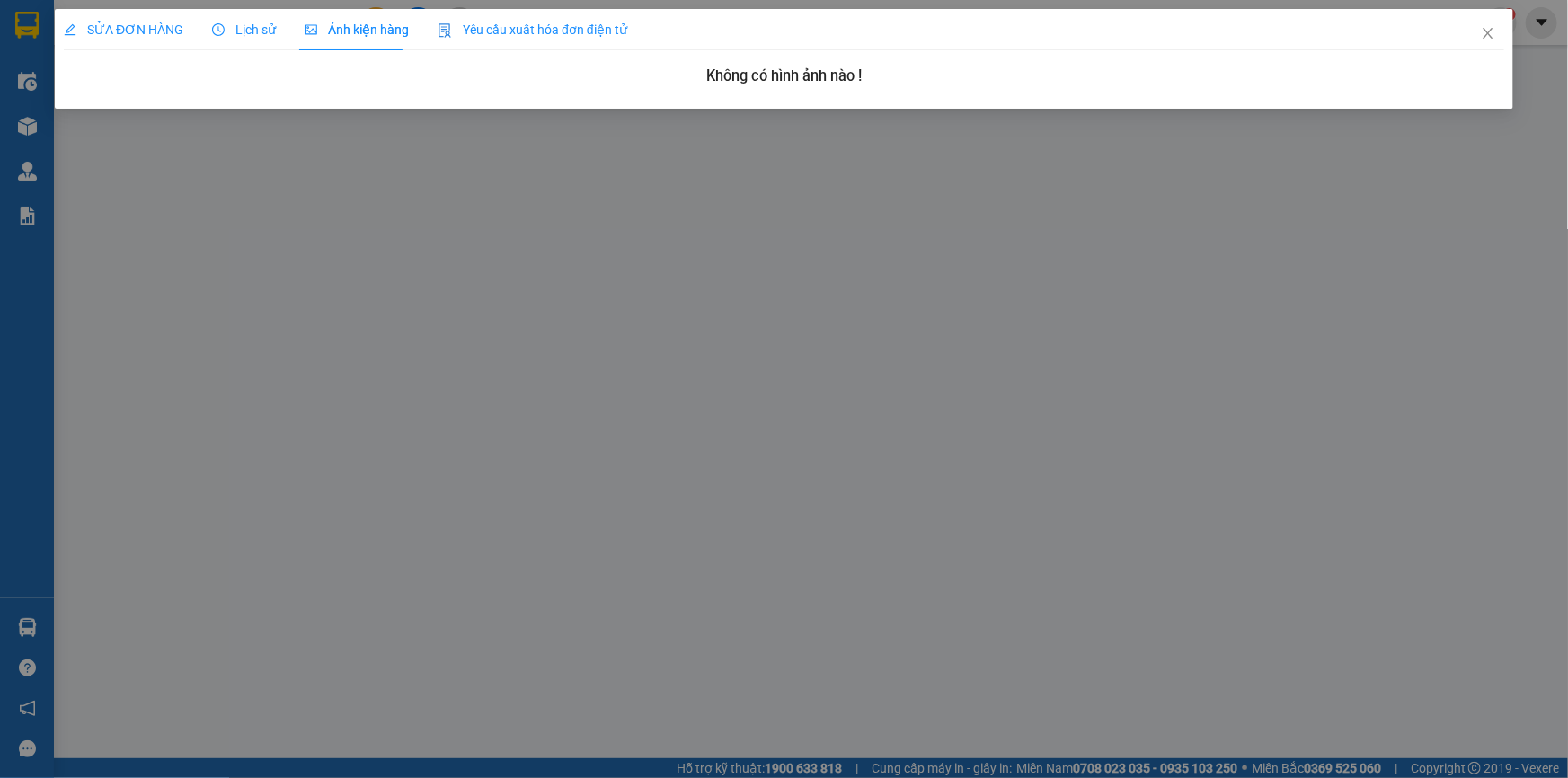
click at [240, 26] on span "Lịch sử" at bounding box center [244, 29] width 64 height 14
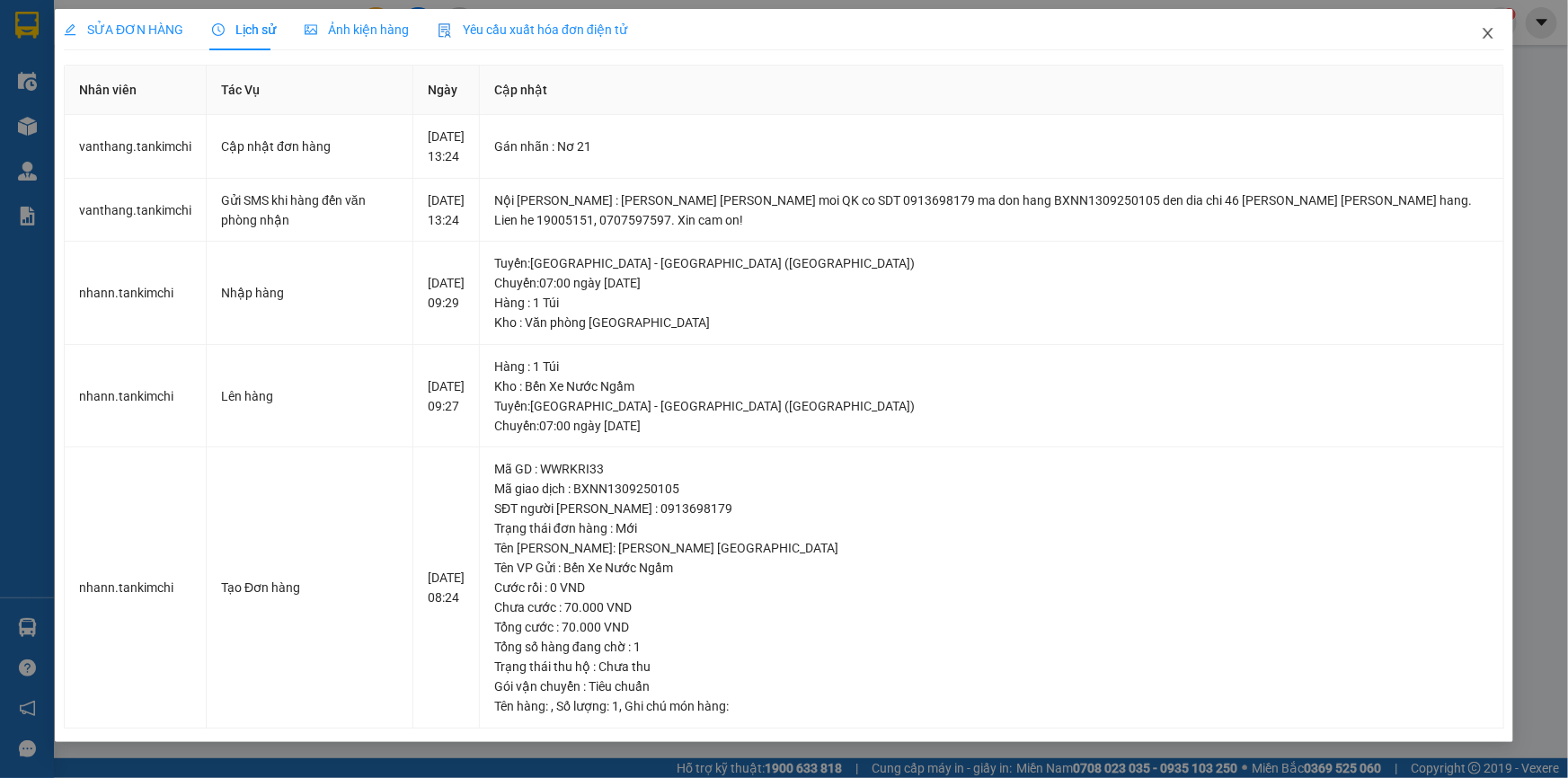
click at [1486, 40] on span "Close" at bounding box center [1488, 34] width 50 height 50
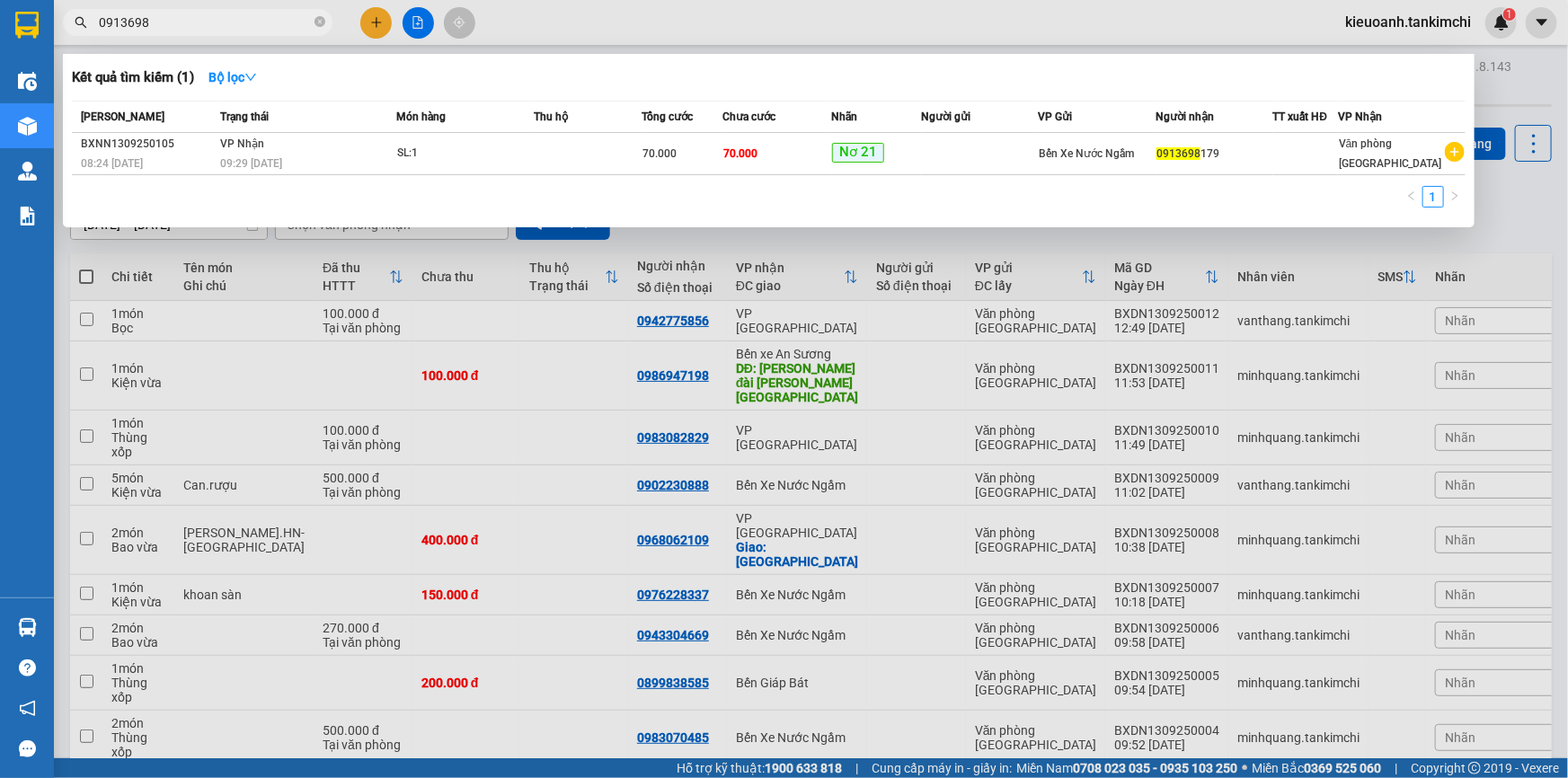
click at [228, 21] on input "0913698" at bounding box center [205, 22] width 212 height 20
click at [171, 19] on input "0913698" at bounding box center [205, 22] width 212 height 20
click at [171, 19] on input "0913698179" at bounding box center [205, 22] width 212 height 20
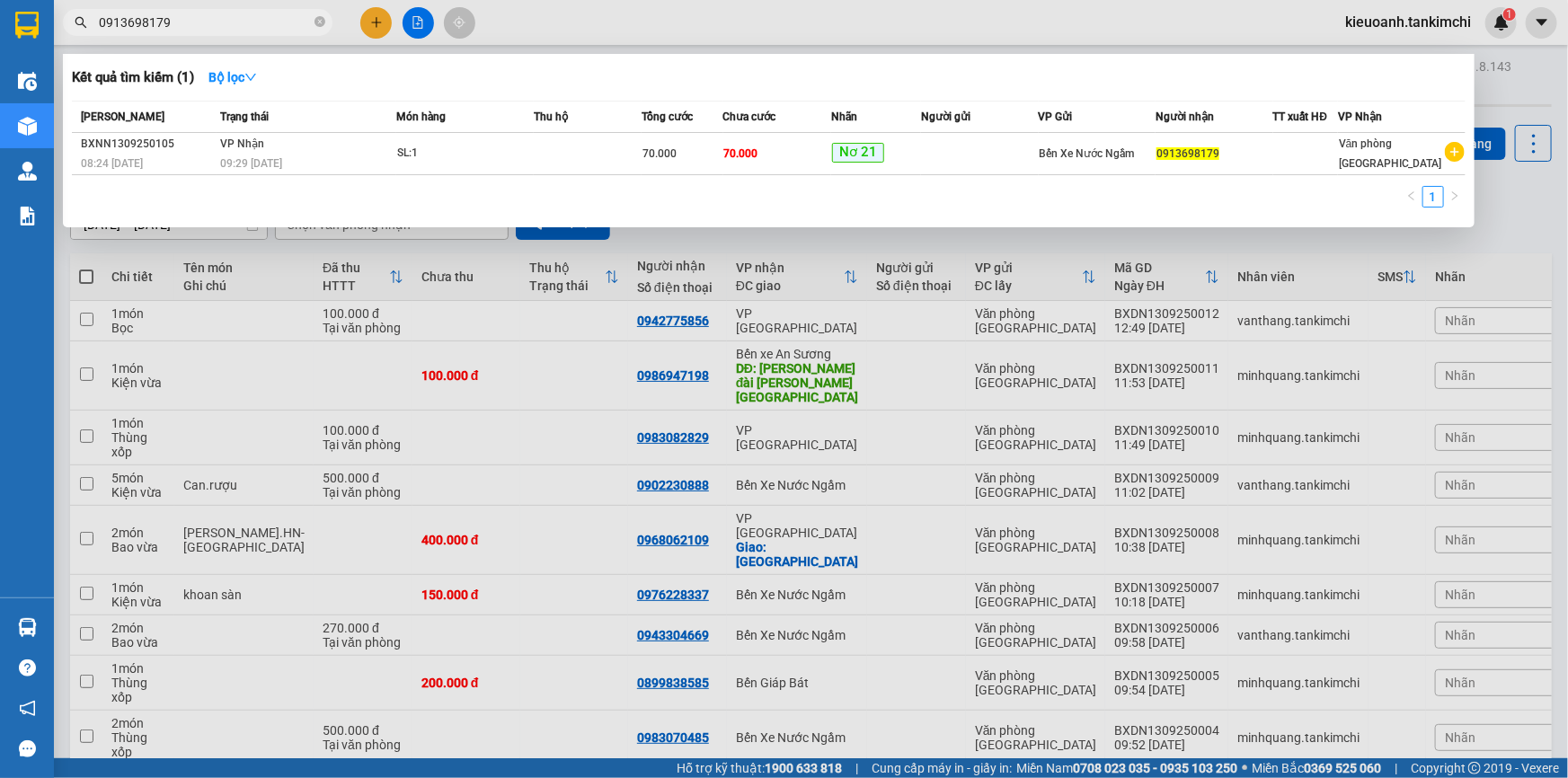
click at [208, 20] on input "0913698179" at bounding box center [205, 22] width 212 height 20
type input "0913698179"
click at [319, 22] on icon "close-circle" at bounding box center [319, 21] width 11 height 11
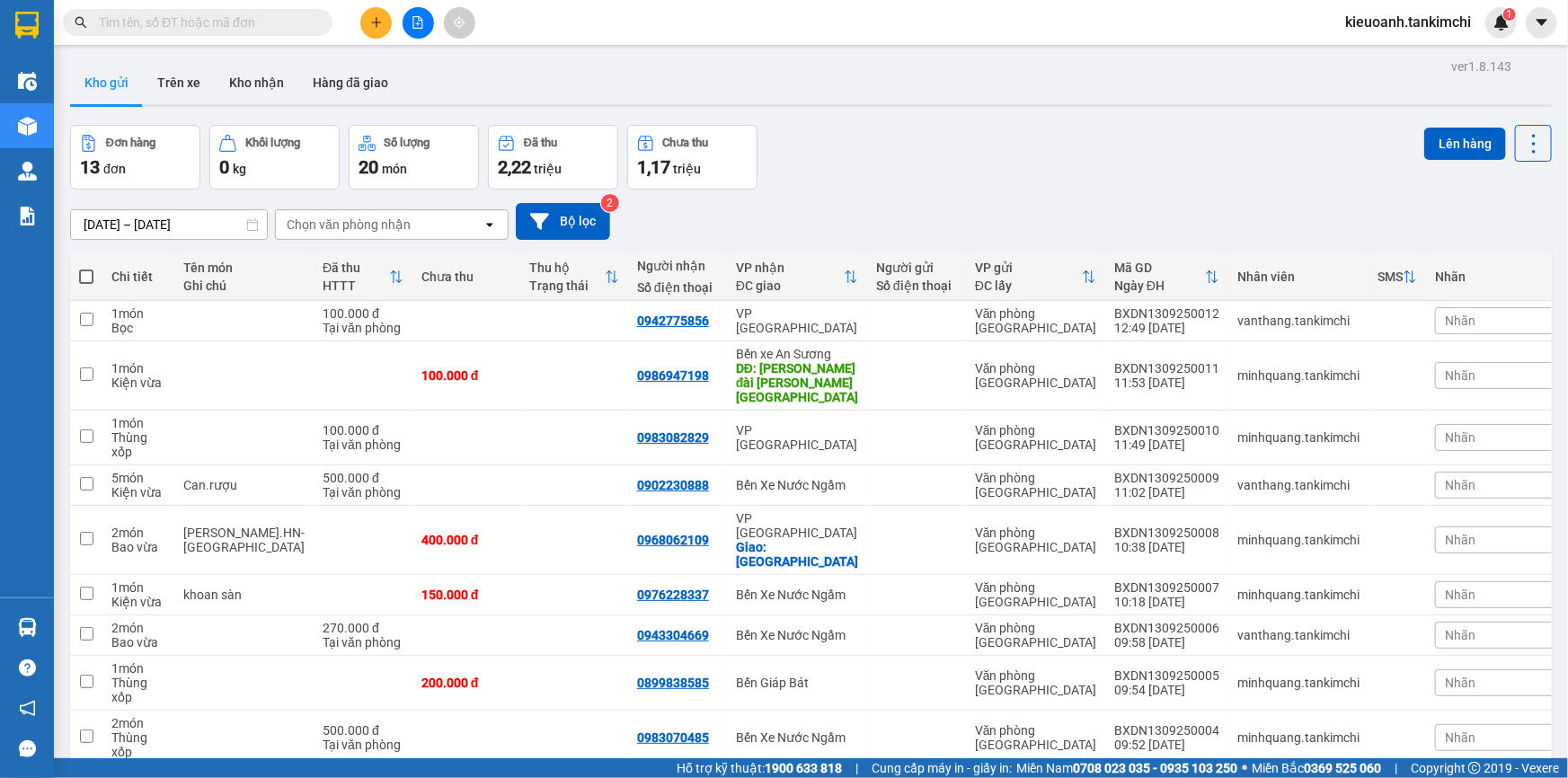
click at [268, 30] on input "text" at bounding box center [205, 22] width 212 height 20
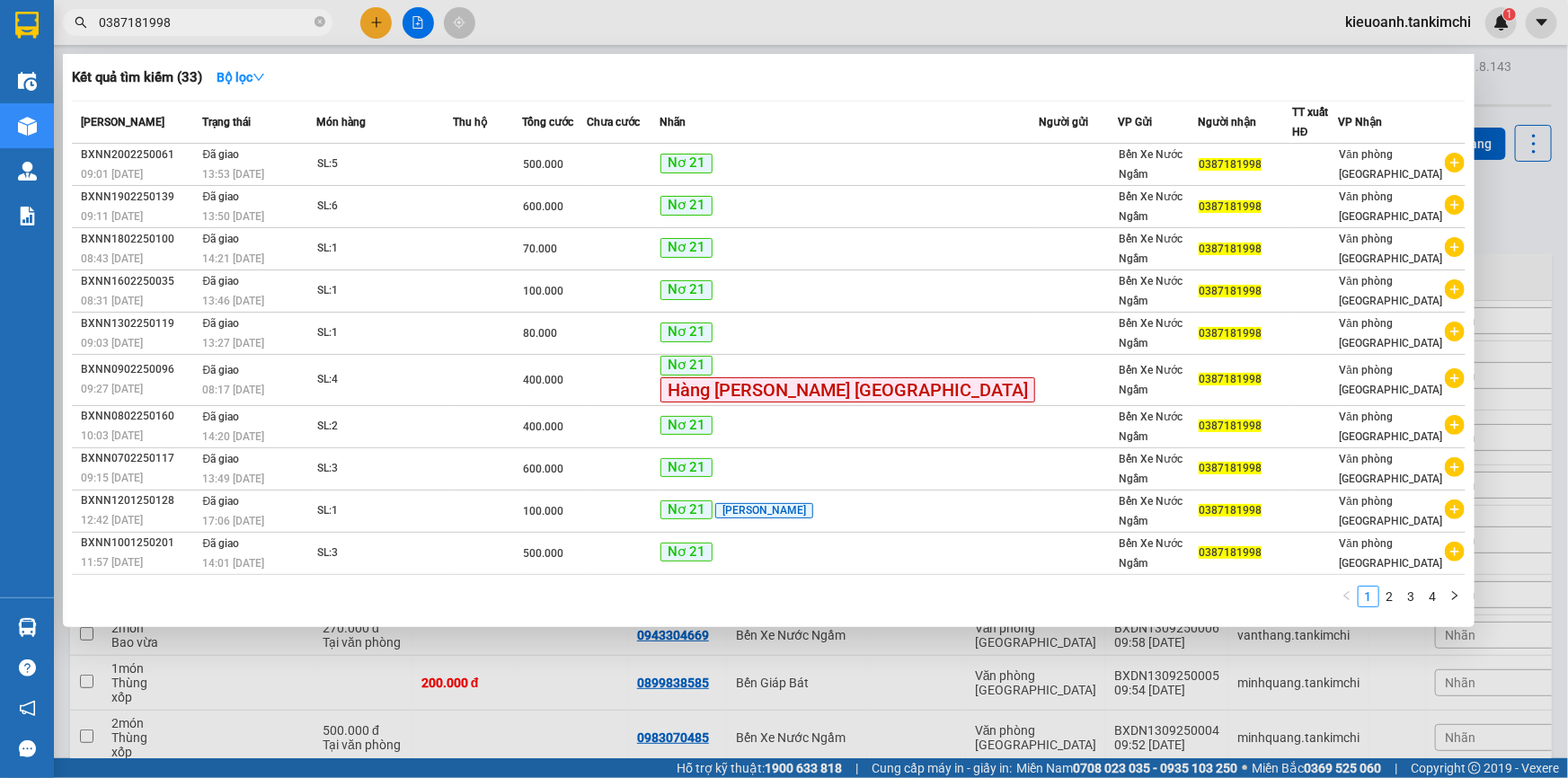
click at [220, 28] on input "0387181998" at bounding box center [205, 22] width 212 height 20
click at [191, 26] on input "0387181998" at bounding box center [205, 22] width 212 height 20
drag, startPoint x: 146, startPoint y: 29, endPoint x: 56, endPoint y: 26, distance: 90.0
click at [57, 26] on div "0387181998" at bounding box center [175, 22] width 351 height 27
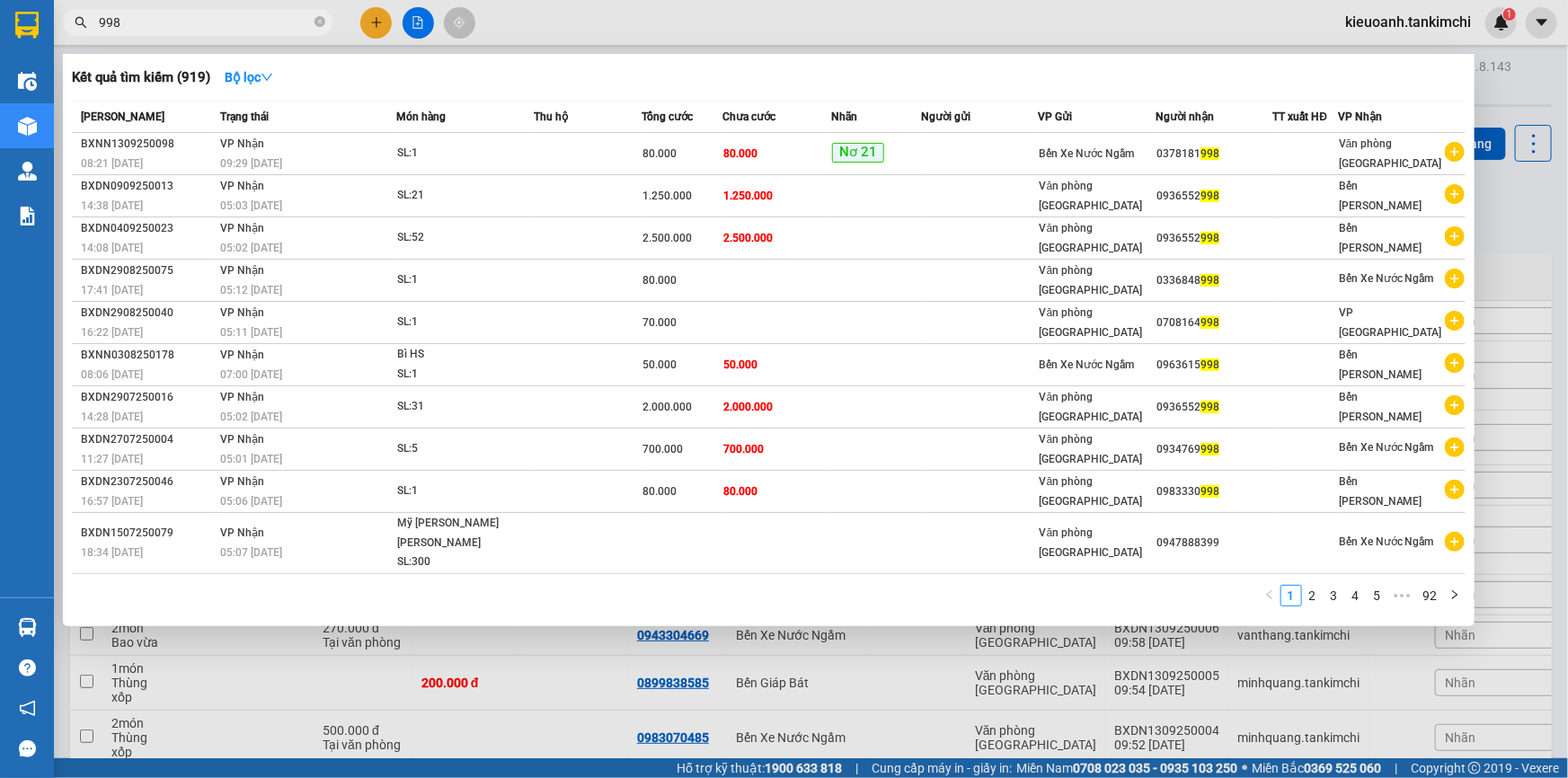
type input "998"
click at [193, 44] on div at bounding box center [784, 389] width 1568 height 778
click at [193, 44] on div "Kết quả [PERSON_NAME] ( 919 ) Bộ lọc Mã ĐH Trạng thái Món hàng Thu hộ Tổng [PER…" at bounding box center [784, 22] width 1568 height 45
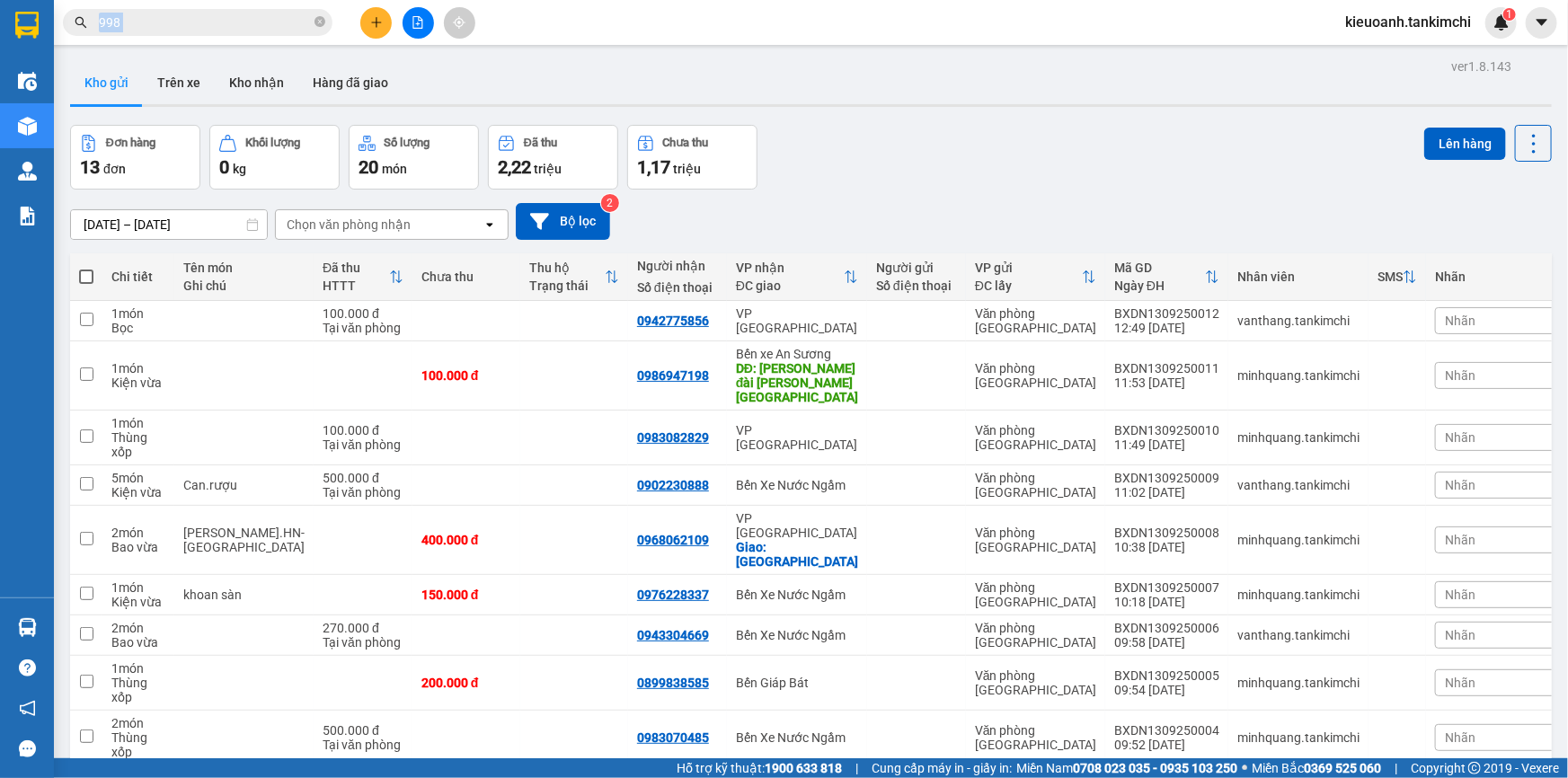
click at [189, 32] on input "998" at bounding box center [205, 22] width 212 height 20
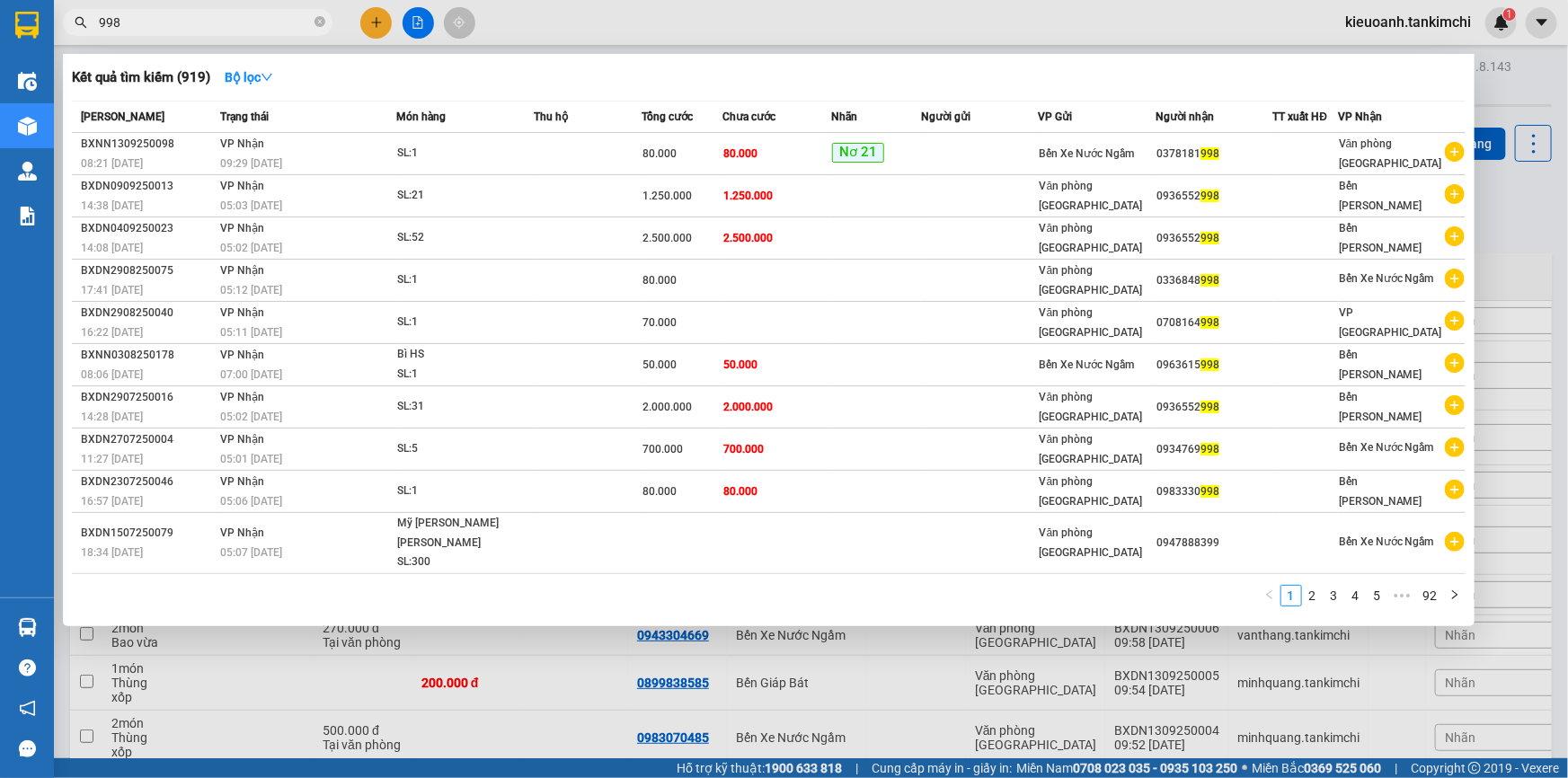
click at [189, 32] on input "998" at bounding box center [205, 22] width 212 height 20
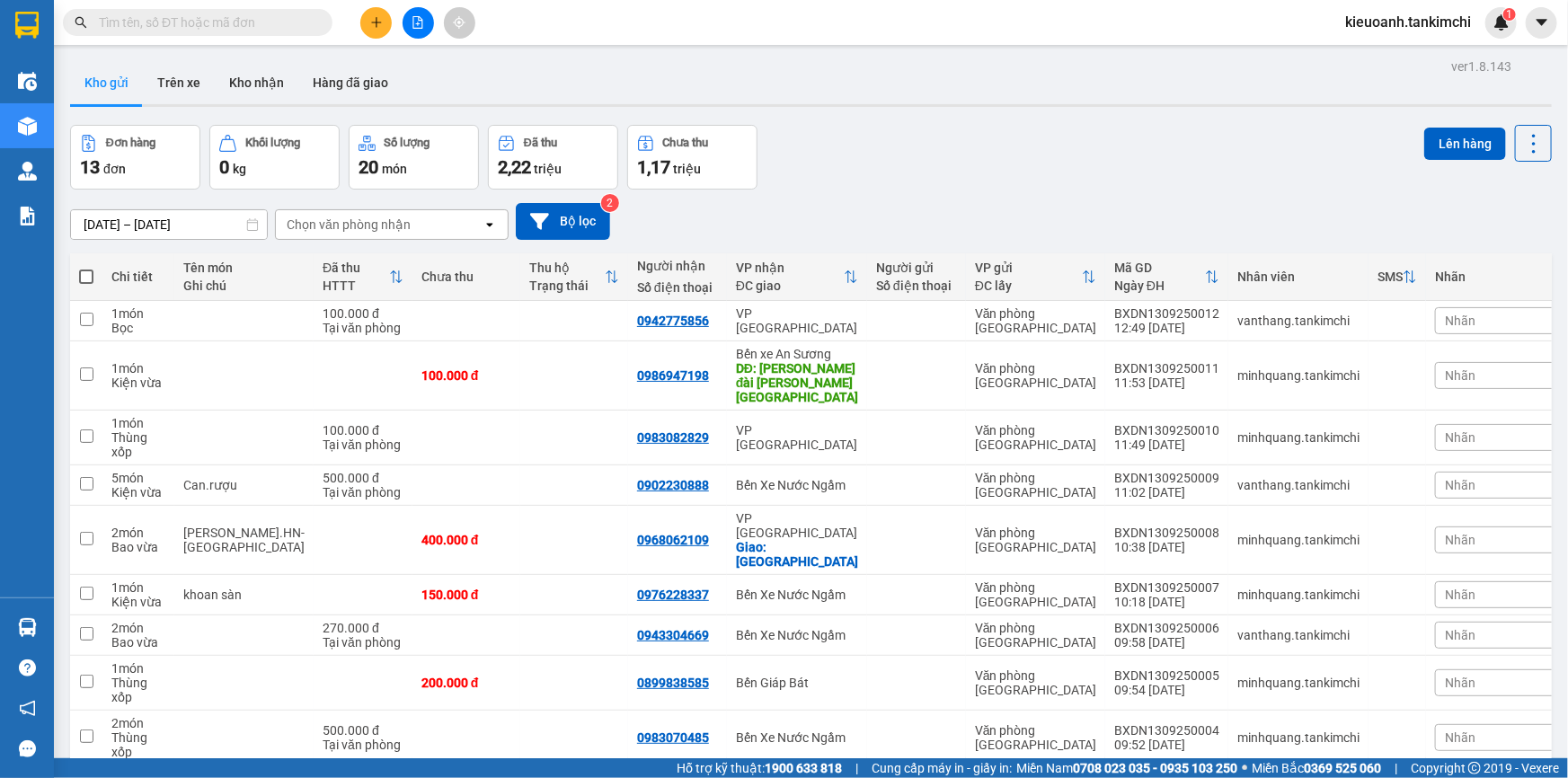
paste input "0387181998"
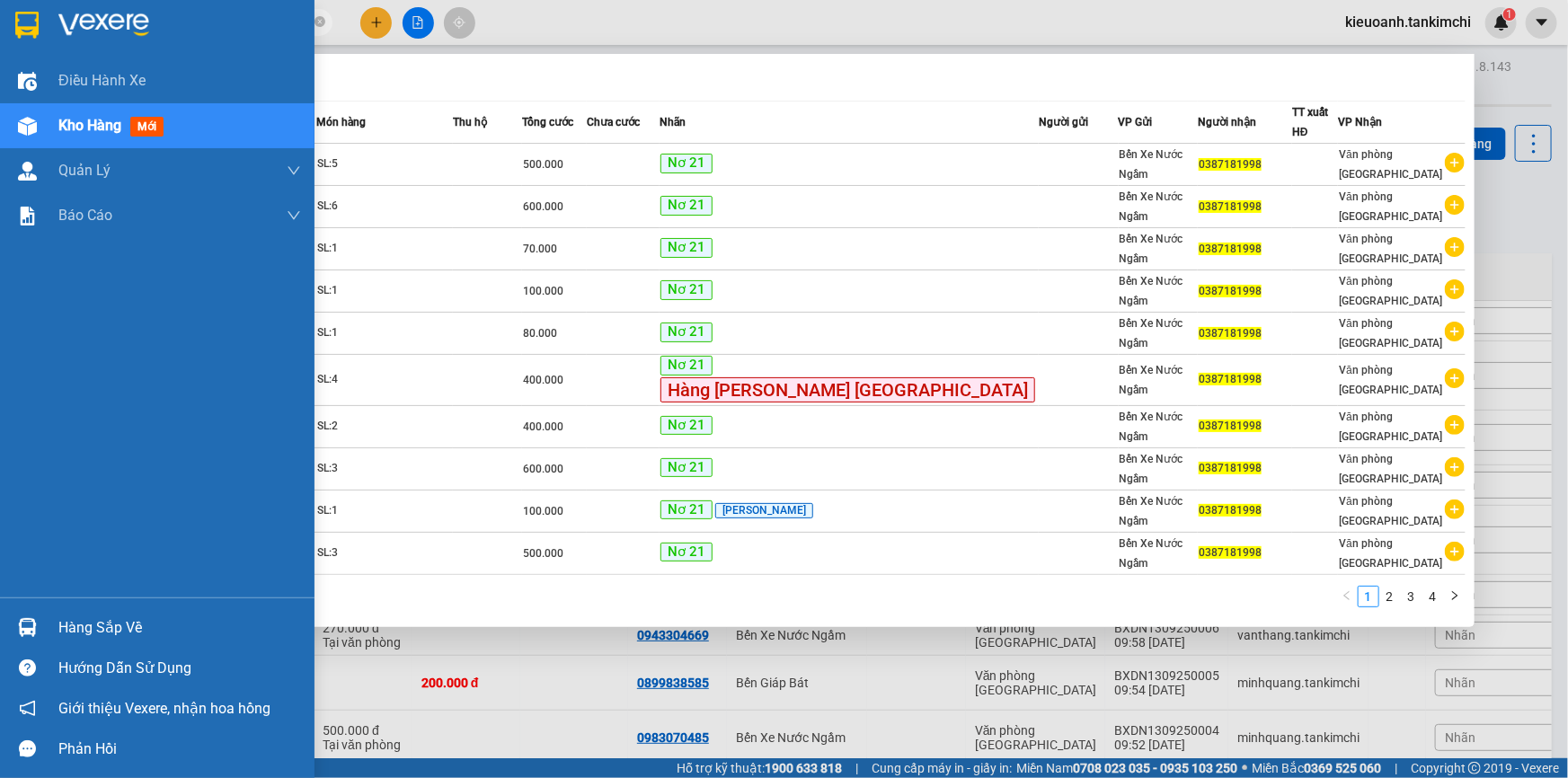
drag, startPoint x: 139, startPoint y: 26, endPoint x: 8, endPoint y: 26, distance: 131.0
click at [9, 26] on section "Kết quả [PERSON_NAME] ( 33 ) Bộ lọc Mã ĐH Trạng thái Món hàng Thu hộ Tổng [PERS…" at bounding box center [784, 389] width 1568 height 778
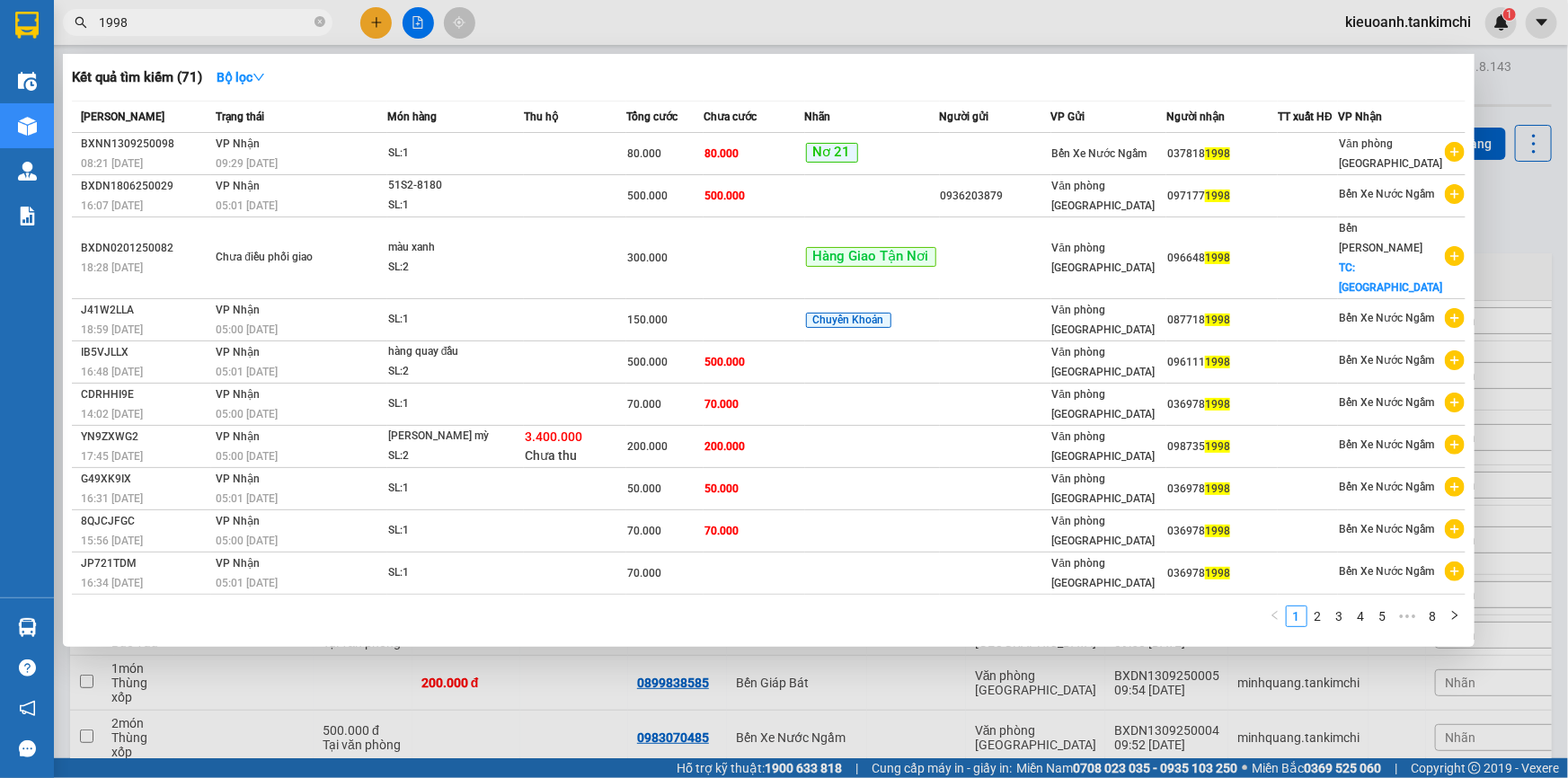
type input "1998"
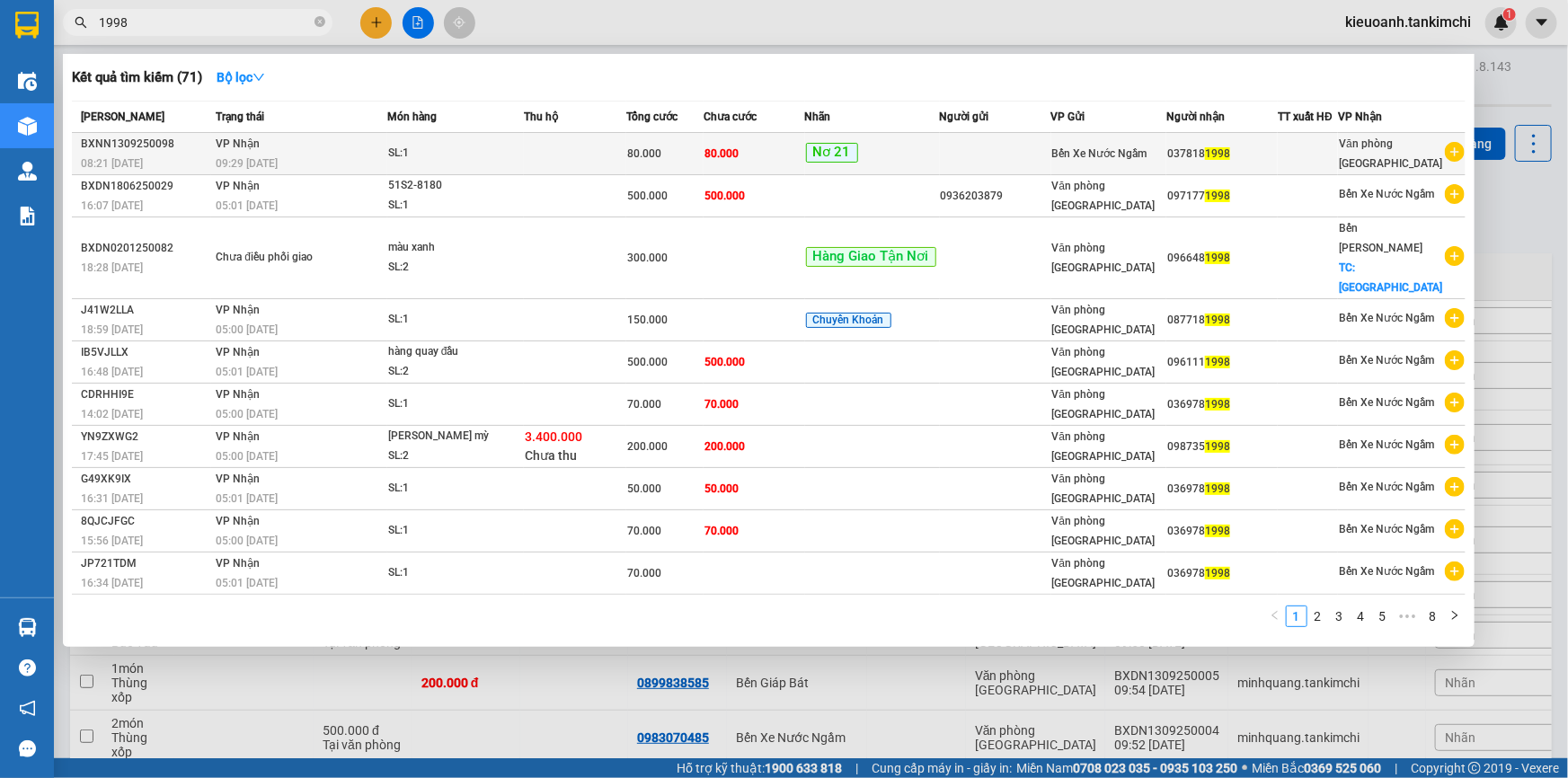
click at [481, 144] on div "SL: 1" at bounding box center [456, 153] width 135 height 20
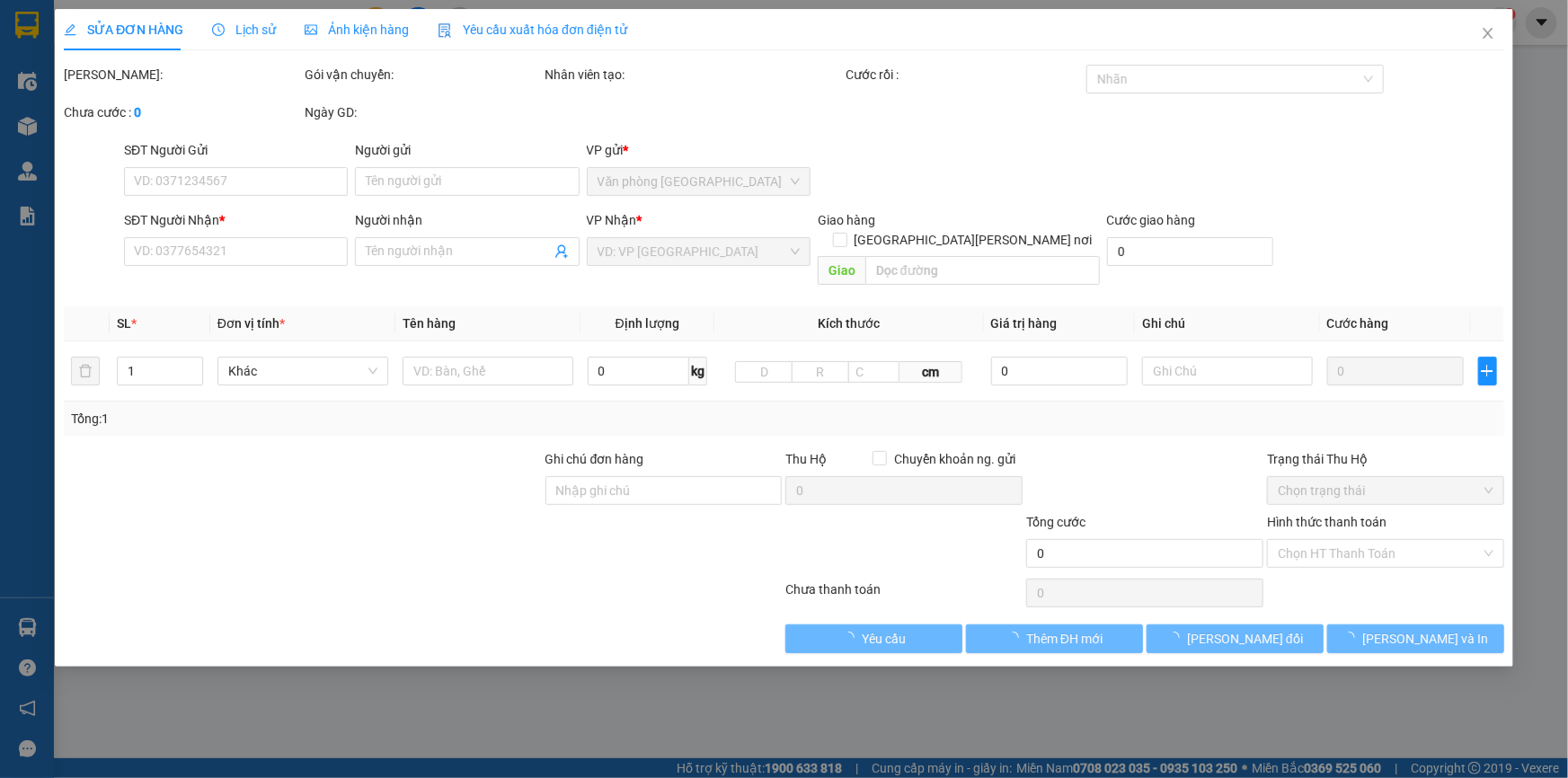
type input "0378181998"
type input "80.000"
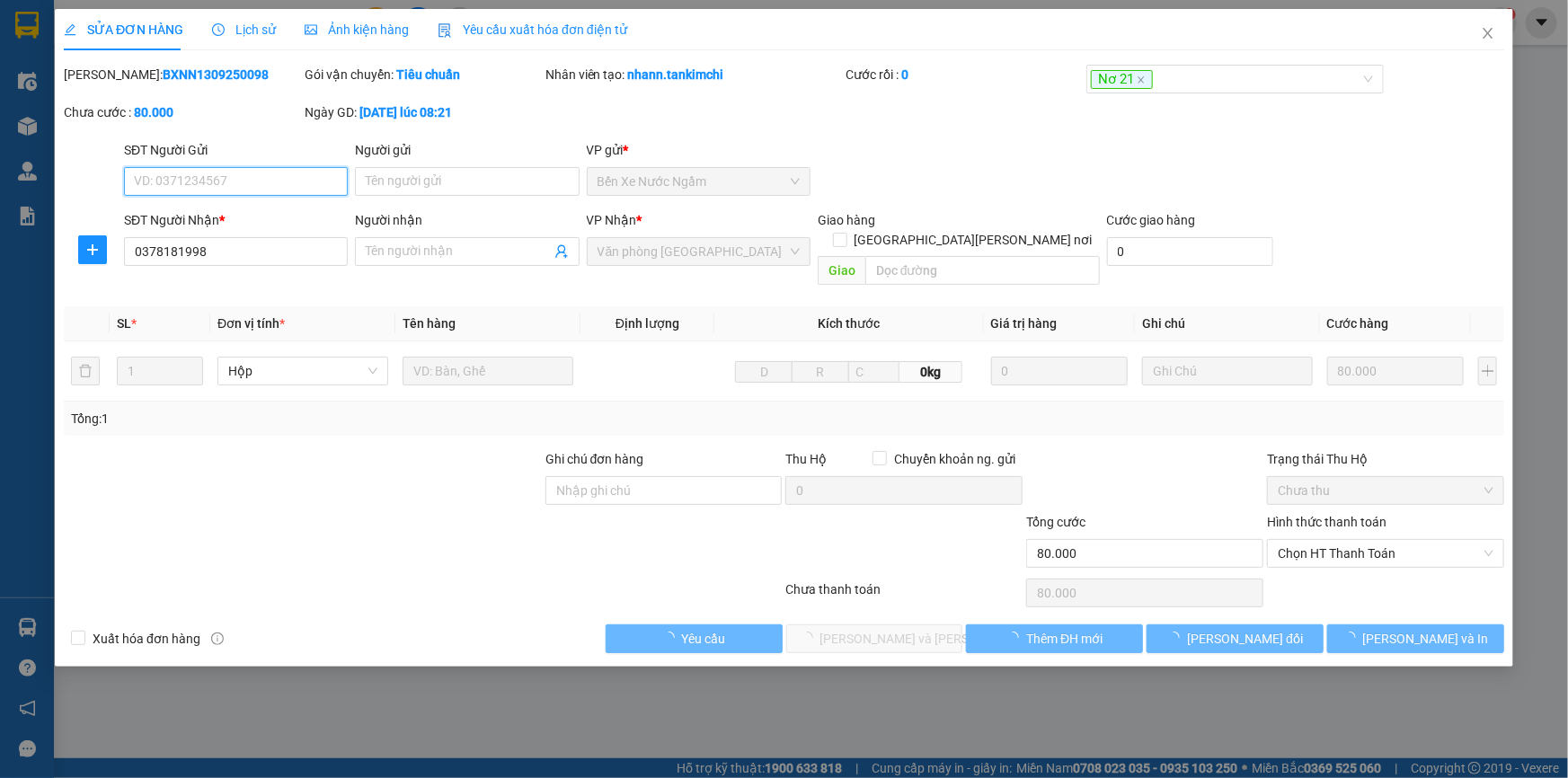
click at [205, 29] on div "SỬA ĐƠN HÀNG Lịch sử Ảnh kiện hàng Yêu cầu xuất hóa đơn điện tử" at bounding box center [345, 29] width 564 height 41
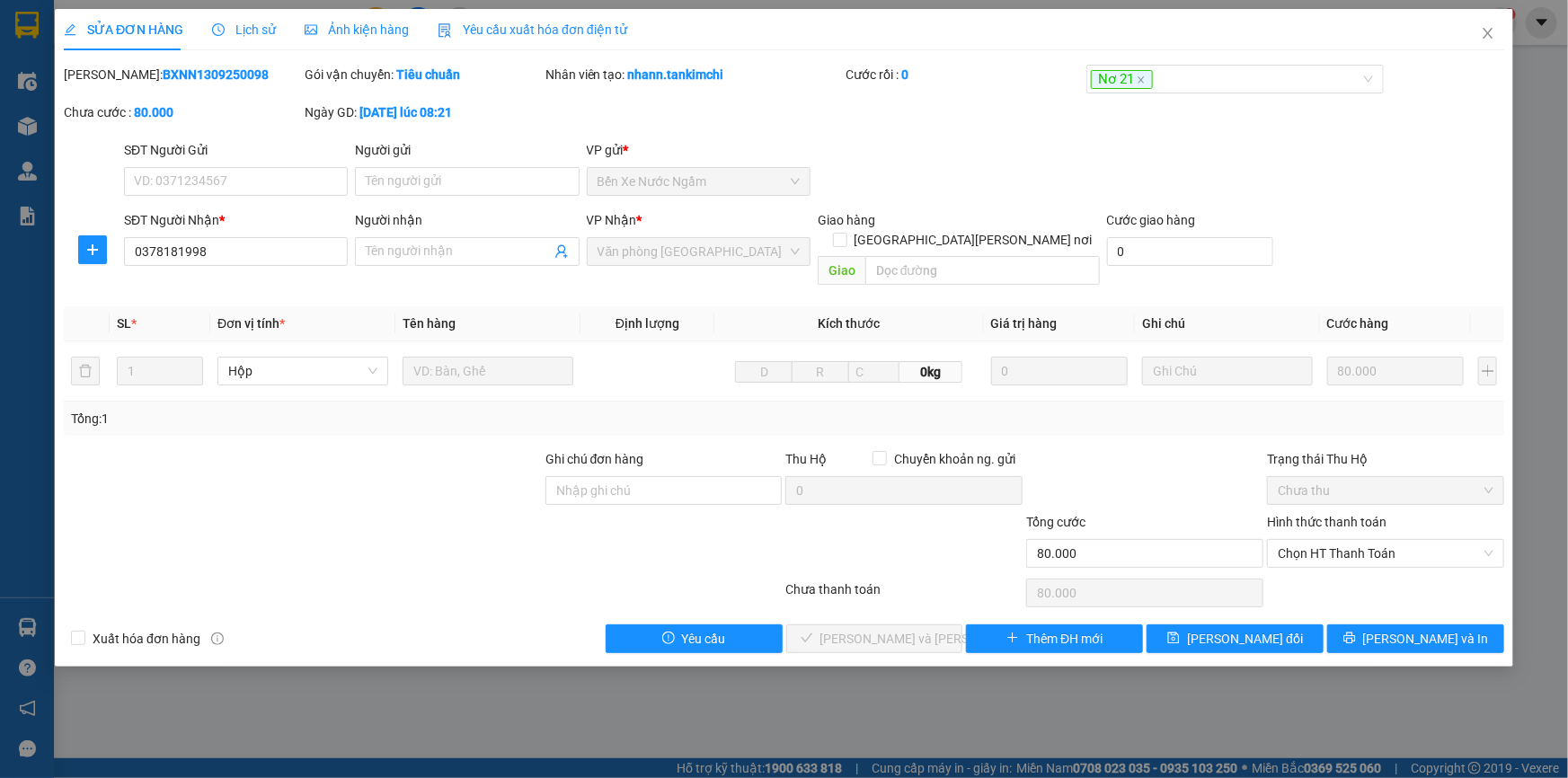
click at [252, 29] on span "Lịch sử" at bounding box center [244, 29] width 64 height 14
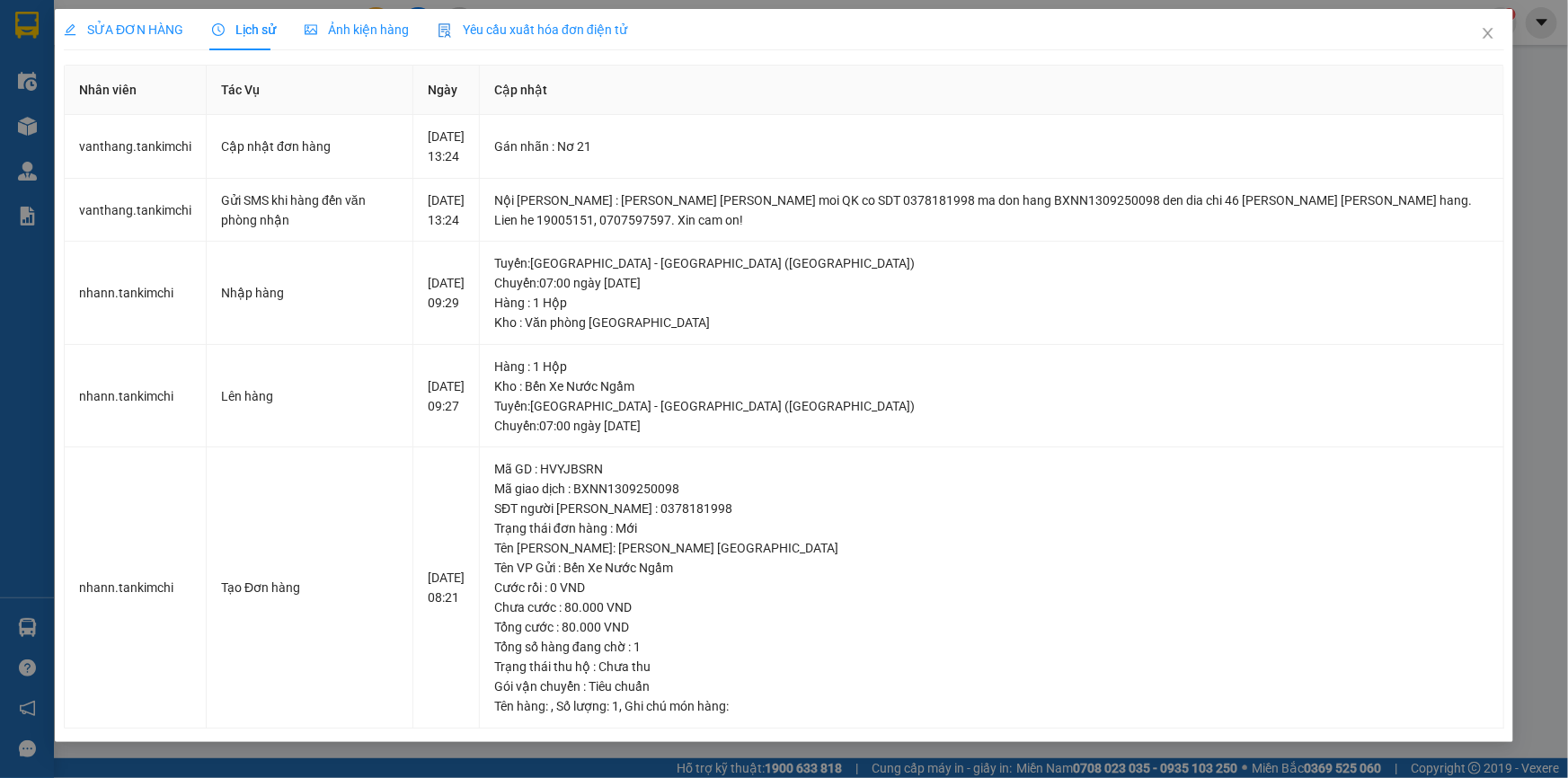
click at [1535, 339] on div "SỬA ĐƠN HÀNG Lịch sử [PERSON_NAME] hàng Yêu cầu xuất [PERSON_NAME] điện tử Tota…" at bounding box center [784, 389] width 1568 height 778
click at [1481, 39] on icon "close" at bounding box center [1488, 33] width 14 height 14
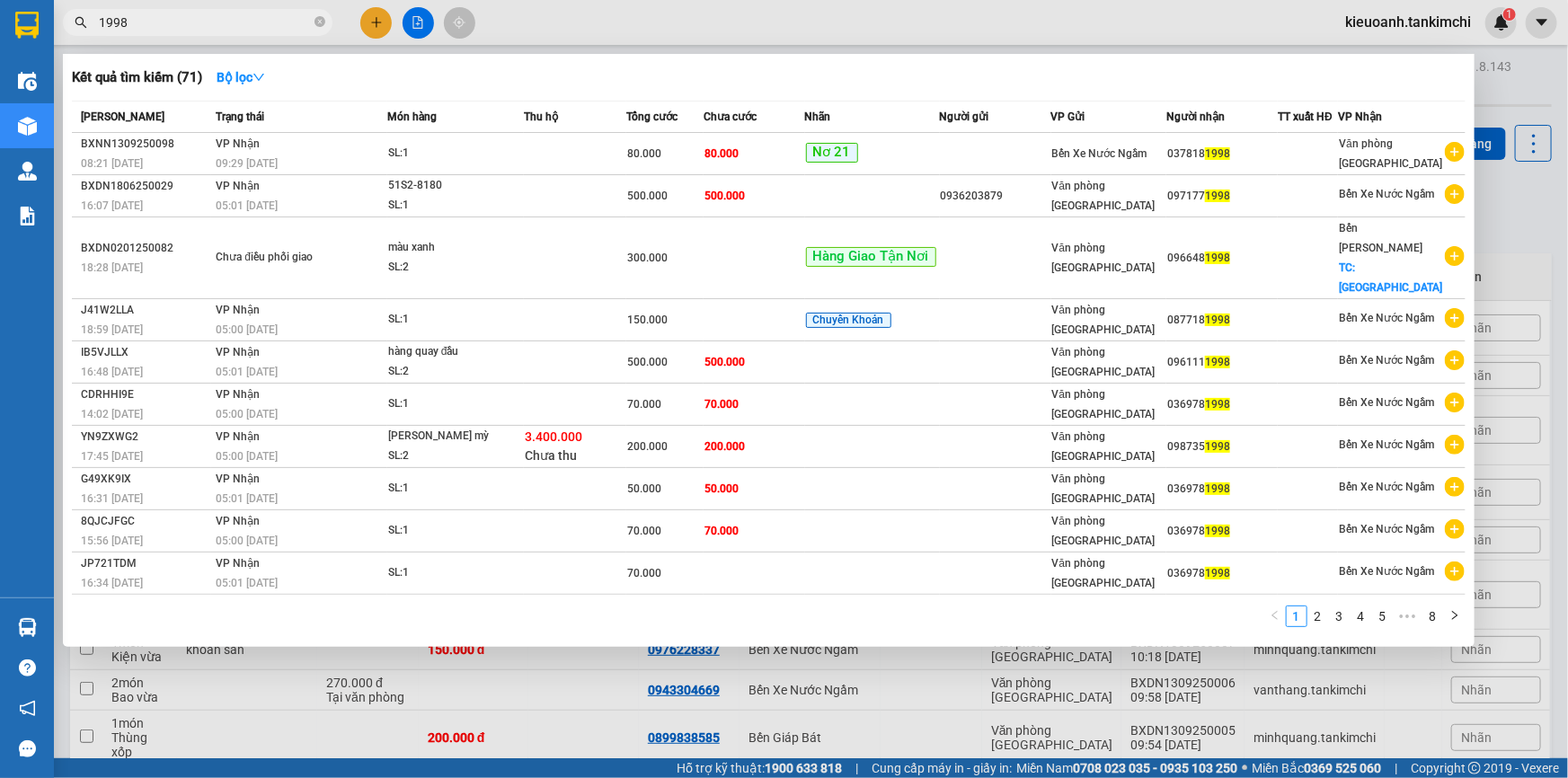
click at [226, 18] on input "1998" at bounding box center [205, 22] width 212 height 20
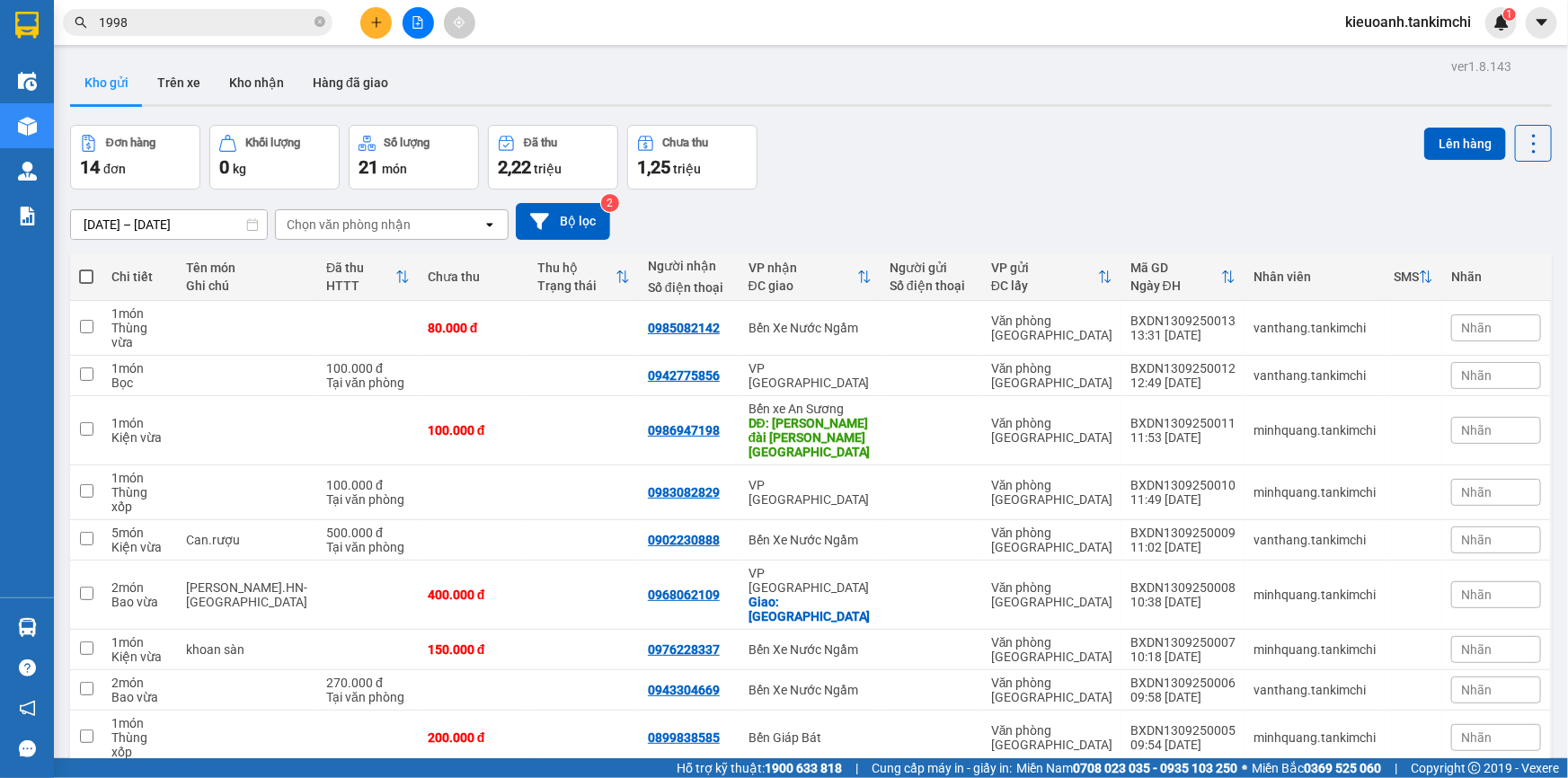
click at [144, 29] on input "1998" at bounding box center [205, 22] width 212 height 20
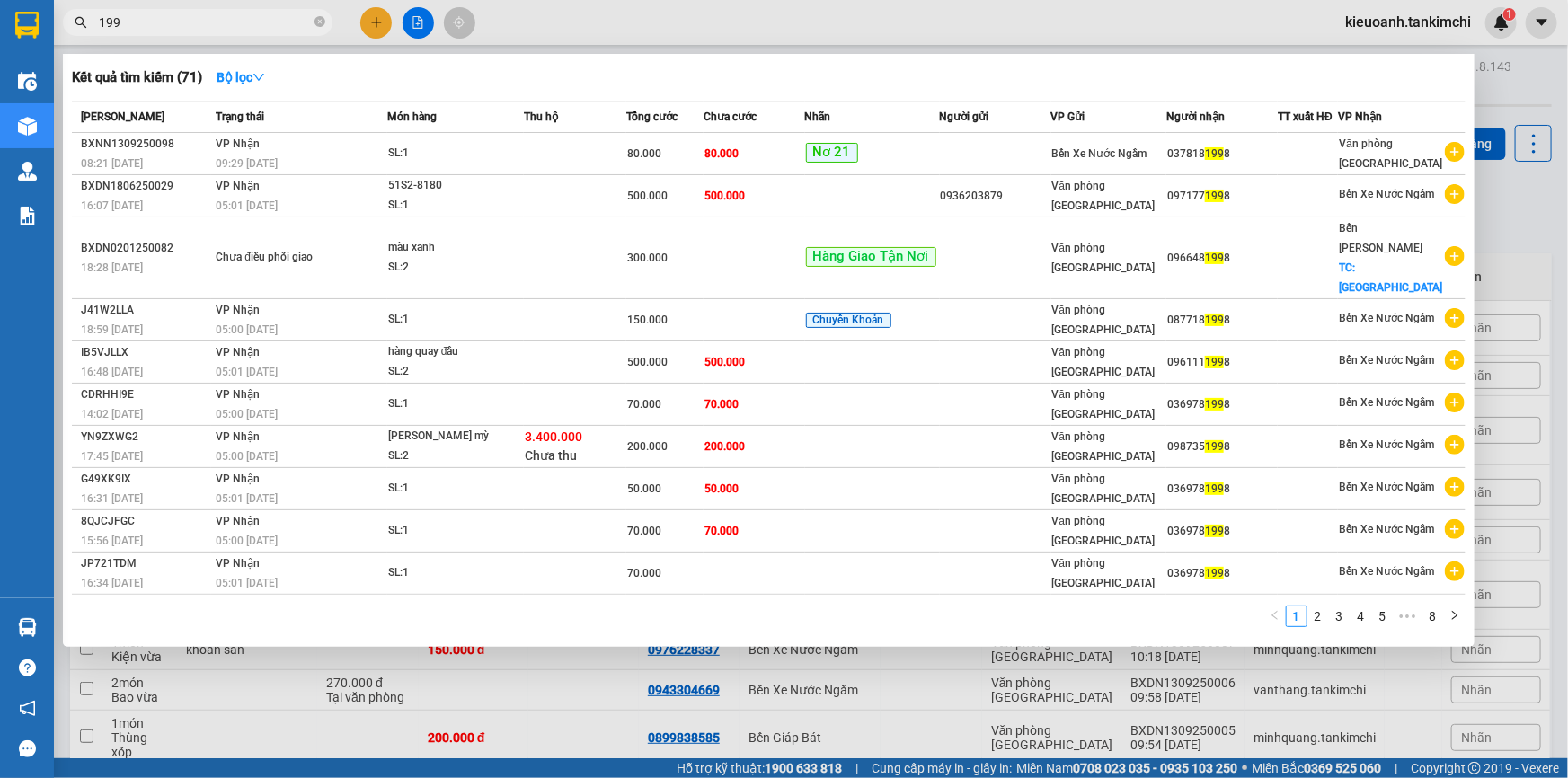
type input "1998"
